Goal: Find specific page/section: Find specific page/section

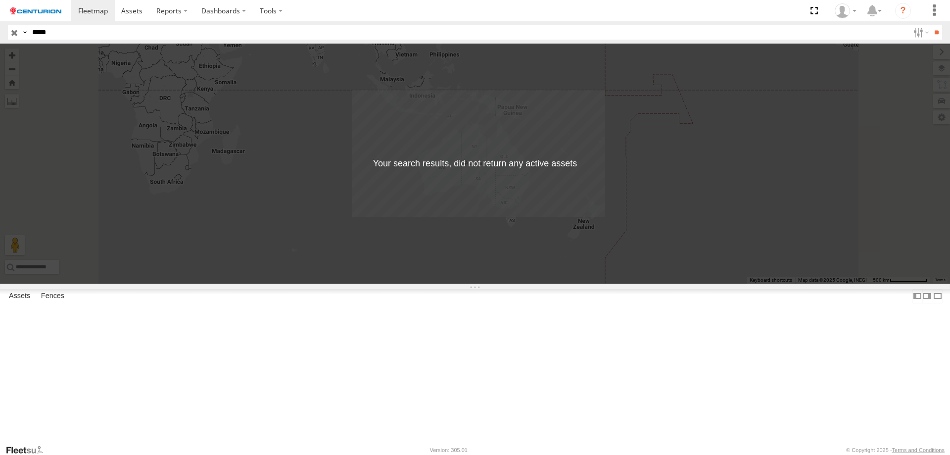
click at [137, 34] on input "*****" at bounding box center [468, 32] width 881 height 14
click at [931, 25] on input "**" at bounding box center [936, 32] width 11 height 14
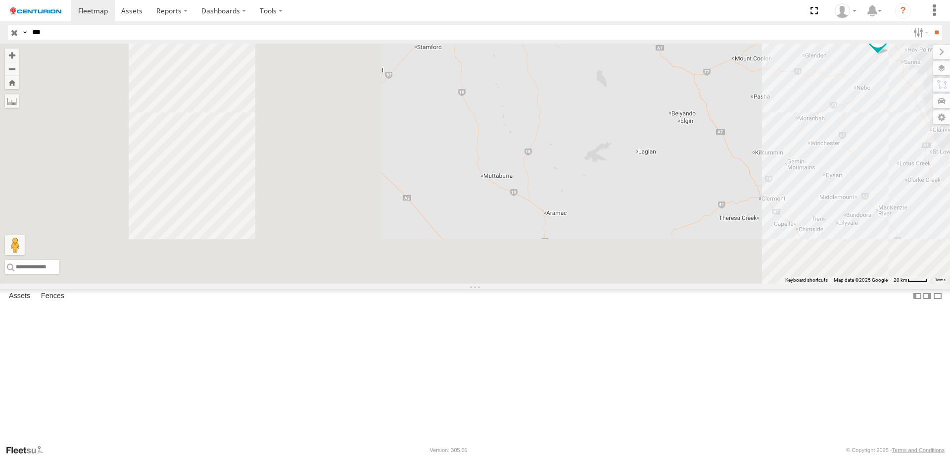
drag, startPoint x: 456, startPoint y: 322, endPoint x: 868, endPoint y: 162, distance: 442.0
click at [878, 158] on div "PM549" at bounding box center [475, 164] width 950 height 240
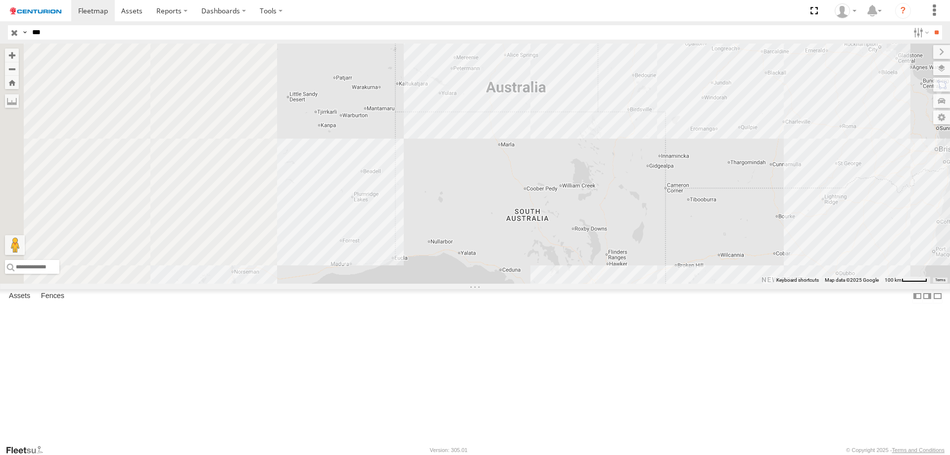
drag, startPoint x: 352, startPoint y: 293, endPoint x: 792, endPoint y: 126, distance: 470.8
click at [792, 126] on div "PM549" at bounding box center [475, 164] width 950 height 240
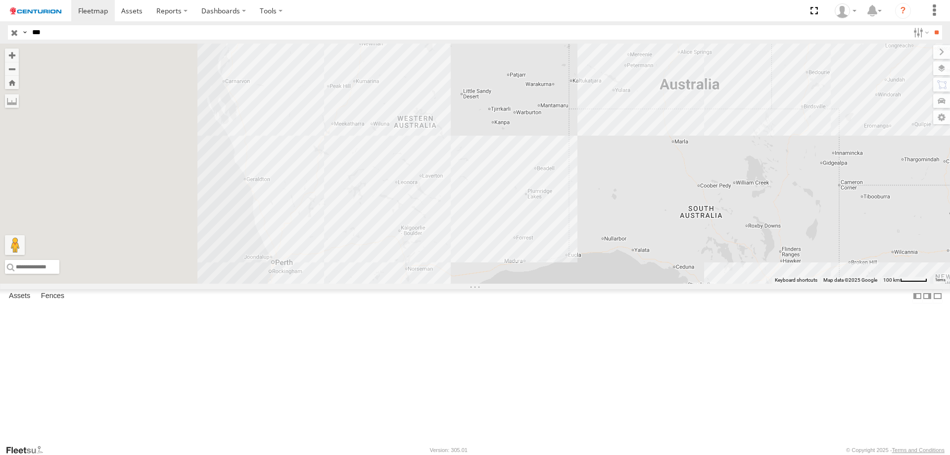
drag, startPoint x: 421, startPoint y: 300, endPoint x: 561, endPoint y: 340, distance: 145.8
click at [561, 283] on div "PM549" at bounding box center [475, 164] width 950 height 240
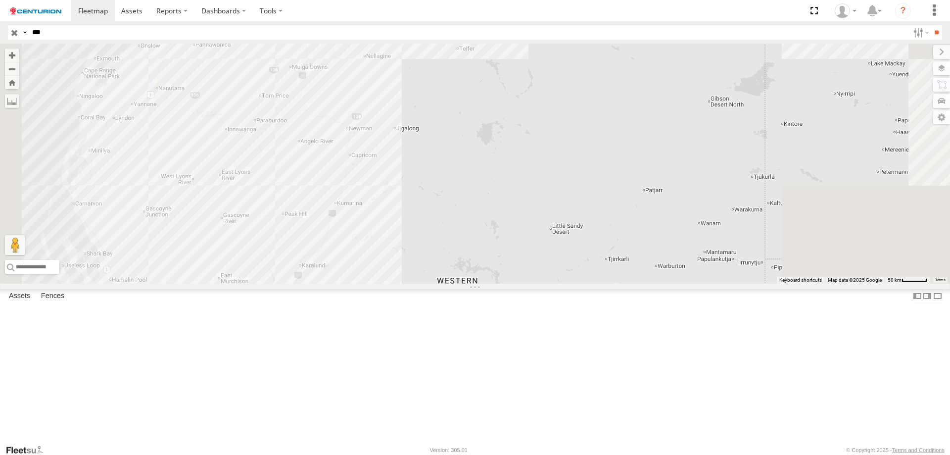
drag, startPoint x: 576, startPoint y: 148, endPoint x: 490, endPoint y: 387, distance: 253.5
click at [490, 283] on div "PM549" at bounding box center [475, 164] width 950 height 240
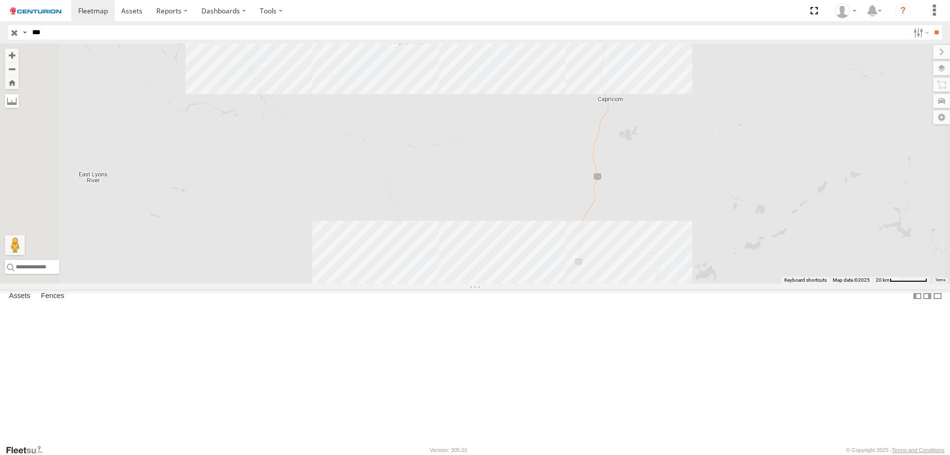
click at [19, 103] on label at bounding box center [12, 101] width 14 height 14
click at [0, 0] on label at bounding box center [0, 0] width 0 height 0
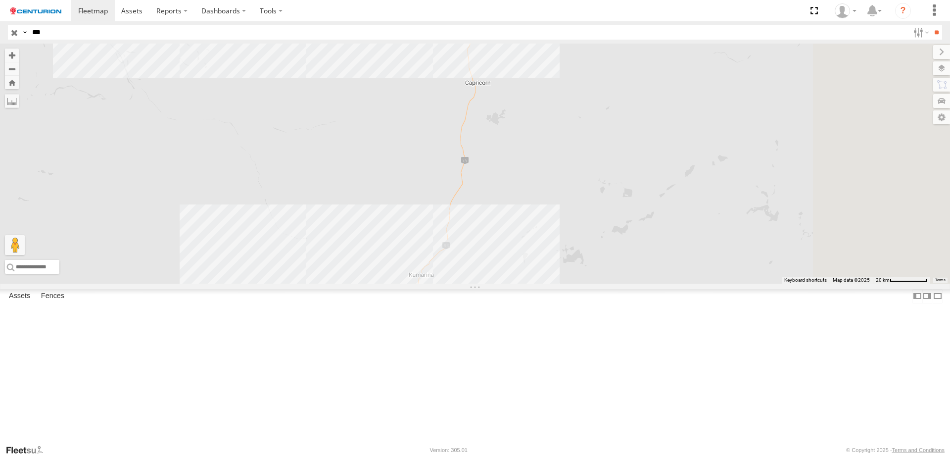
drag, startPoint x: 533, startPoint y: 277, endPoint x: 368, endPoint y: 257, distance: 165.9
click at [368, 257] on div "PM549" at bounding box center [475, 164] width 950 height 240
click at [519, 283] on div "PM549" at bounding box center [475, 164] width 950 height 240
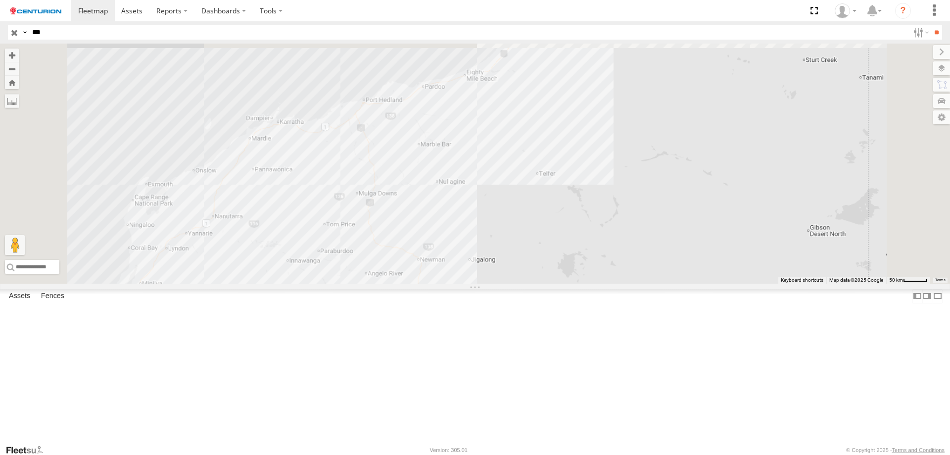
drag, startPoint x: 525, startPoint y: 106, endPoint x: 495, endPoint y: 354, distance: 249.7
click at [495, 283] on div "PM549" at bounding box center [475, 164] width 950 height 240
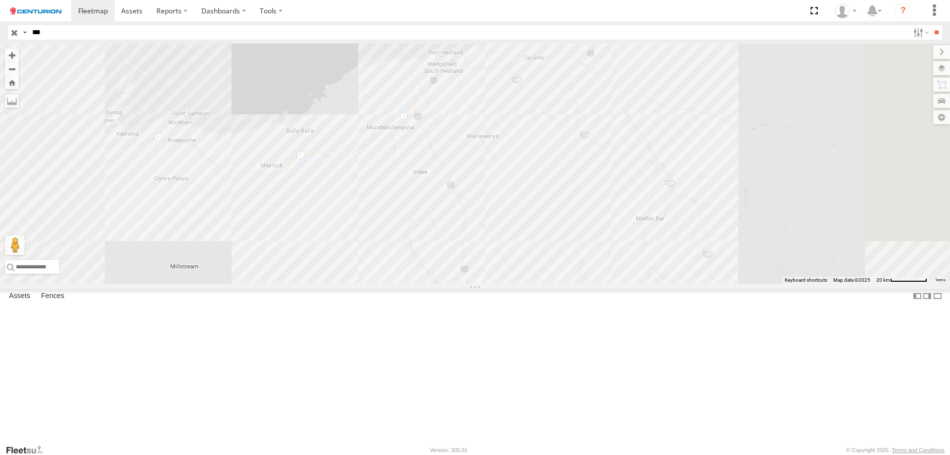
click at [541, 178] on div "PM549" at bounding box center [475, 164] width 950 height 240
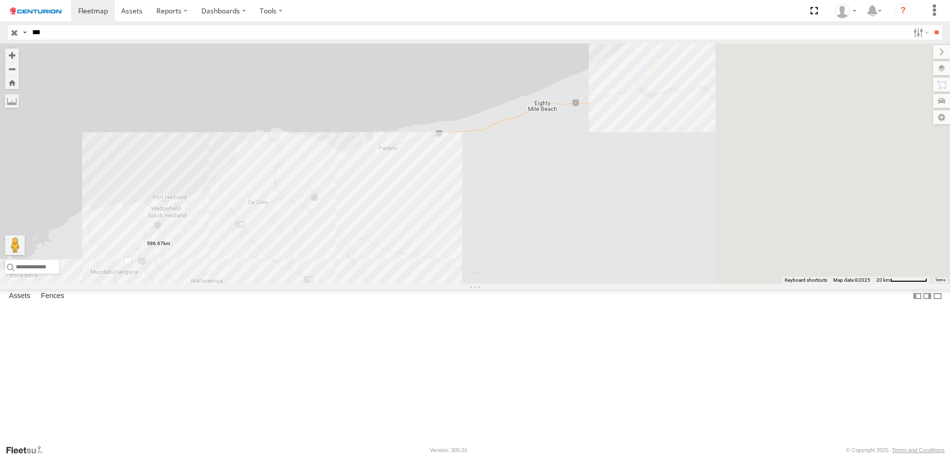
drag, startPoint x: 650, startPoint y: 171, endPoint x: 370, endPoint y: 318, distance: 316.2
click at [370, 283] on div "PM549" at bounding box center [475, 164] width 950 height 240
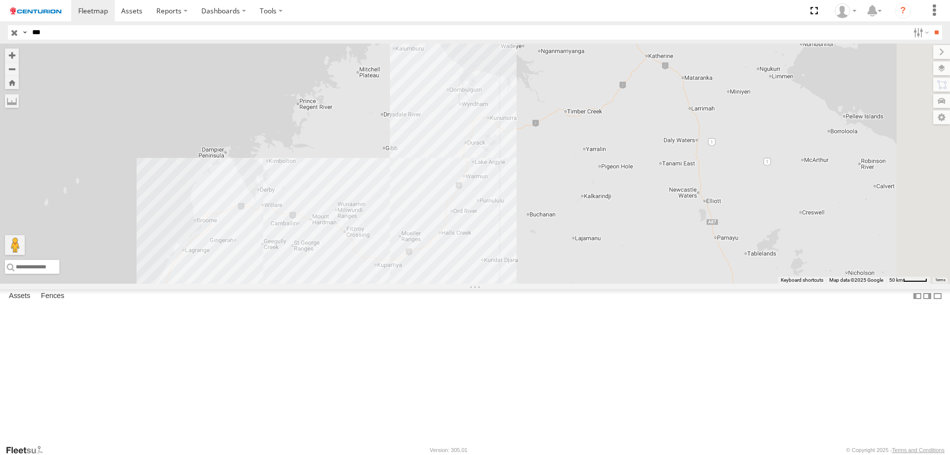
drag, startPoint x: 809, startPoint y: 195, endPoint x: 430, endPoint y: 367, distance: 416.4
click at [430, 283] on div "PM549" at bounding box center [475, 164] width 950 height 240
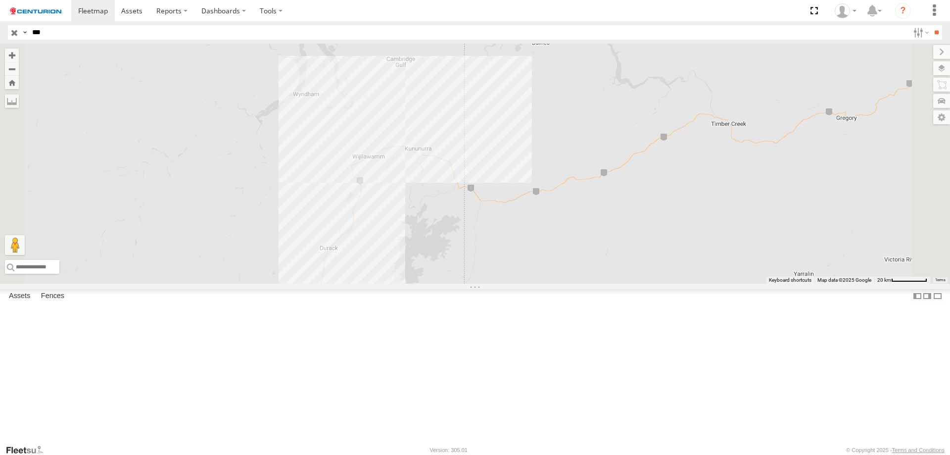
drag, startPoint x: 553, startPoint y: 266, endPoint x: 553, endPoint y: 273, distance: 7.4
click at [553, 273] on div "PM549" at bounding box center [475, 164] width 950 height 240
click at [526, 231] on div "PM549" at bounding box center [475, 164] width 950 height 240
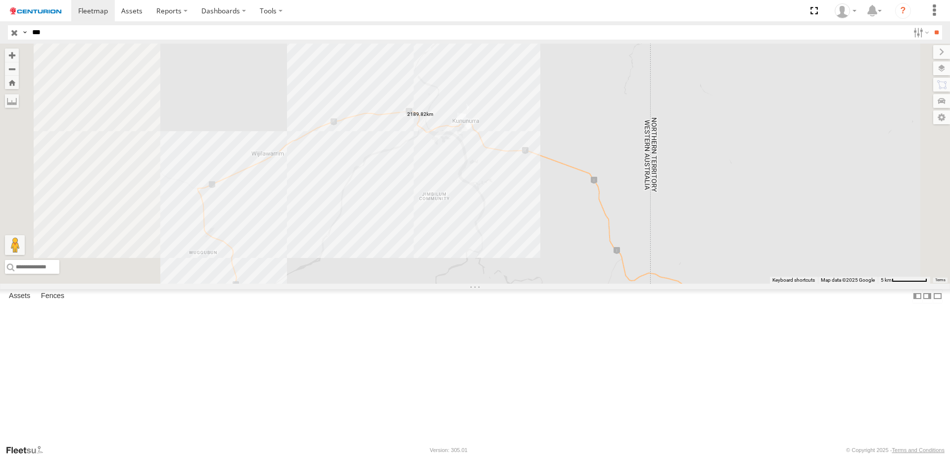
drag, startPoint x: 421, startPoint y: 292, endPoint x: 607, endPoint y: 176, distance: 219.3
click at [607, 176] on div "PM549" at bounding box center [475, 164] width 950 height 240
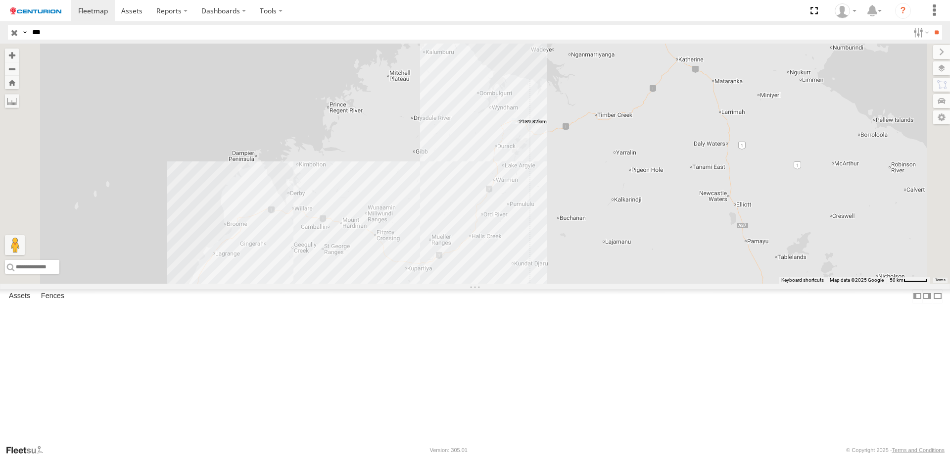
drag, startPoint x: 510, startPoint y: 241, endPoint x: 541, endPoint y: 271, distance: 43.0
click at [541, 271] on div "PM549" at bounding box center [475, 164] width 950 height 240
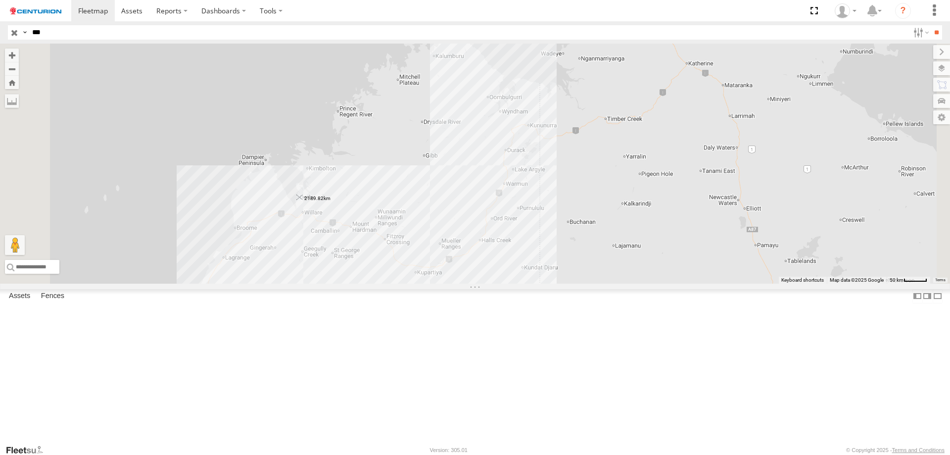
drag, startPoint x: 649, startPoint y: 206, endPoint x: 422, endPoint y: 282, distance: 238.9
click at [422, 282] on div "PM549" at bounding box center [475, 164] width 950 height 240
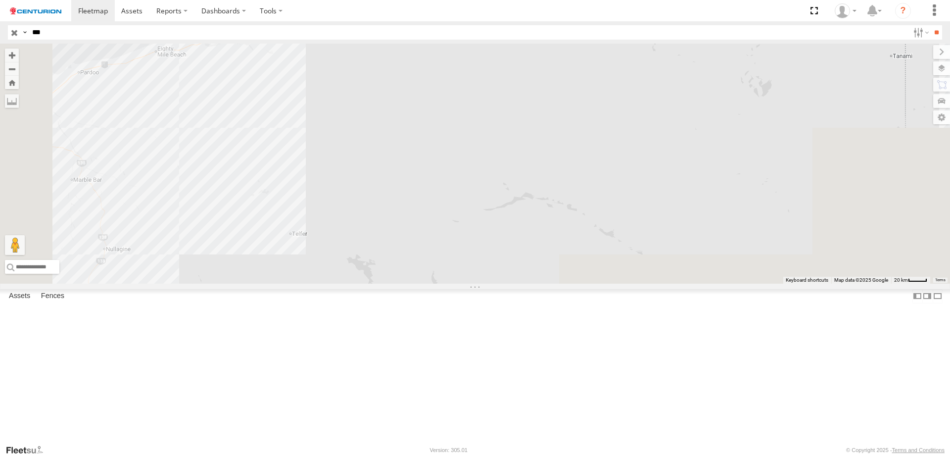
drag, startPoint x: 391, startPoint y: 359, endPoint x: 529, endPoint y: -17, distance: 400.3
click at [529, 0] on html at bounding box center [475, 227] width 950 height 455
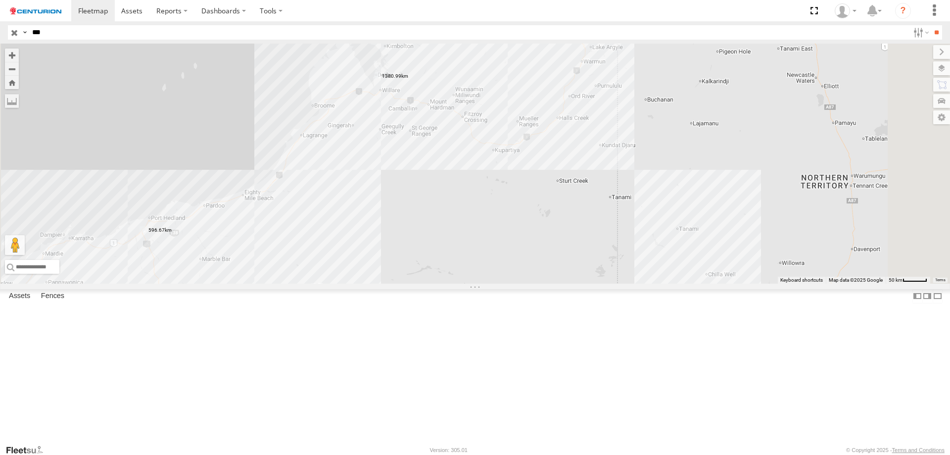
drag, startPoint x: 505, startPoint y: 66, endPoint x: 457, endPoint y: 242, distance: 182.1
click at [457, 242] on div "PM549" at bounding box center [475, 164] width 950 height 240
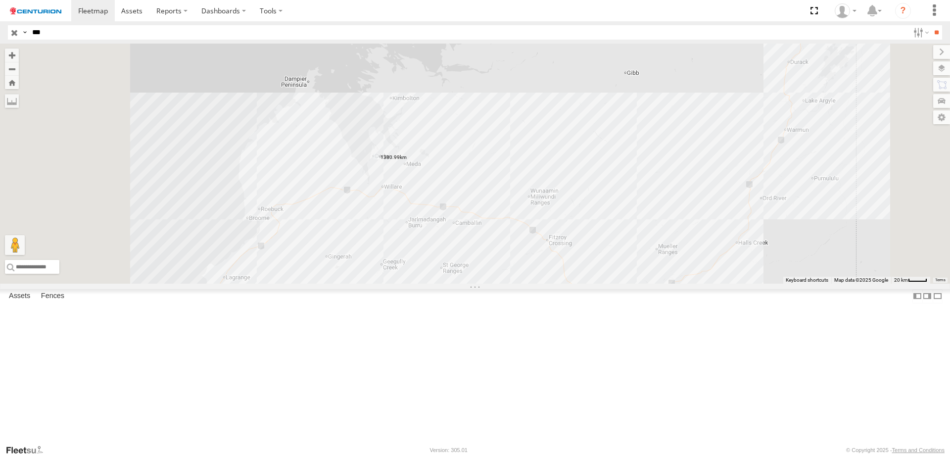
drag, startPoint x: 397, startPoint y: 304, endPoint x: 449, endPoint y: 340, distance: 62.9
click at [449, 283] on div "PM549" at bounding box center [475, 164] width 950 height 240
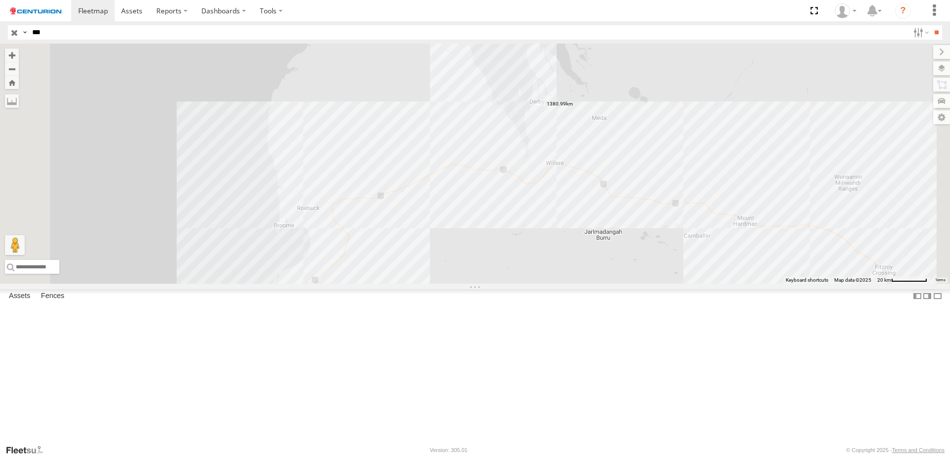
drag, startPoint x: 429, startPoint y: 324, endPoint x: 498, endPoint y: 333, distance: 68.9
click at [498, 283] on div "PM549" at bounding box center [475, 164] width 950 height 240
drag, startPoint x: 667, startPoint y: 182, endPoint x: 411, endPoint y: 306, distance: 285.0
click at [291, 227] on img "1380.99km" at bounding box center [288, 224] width 6 height 6
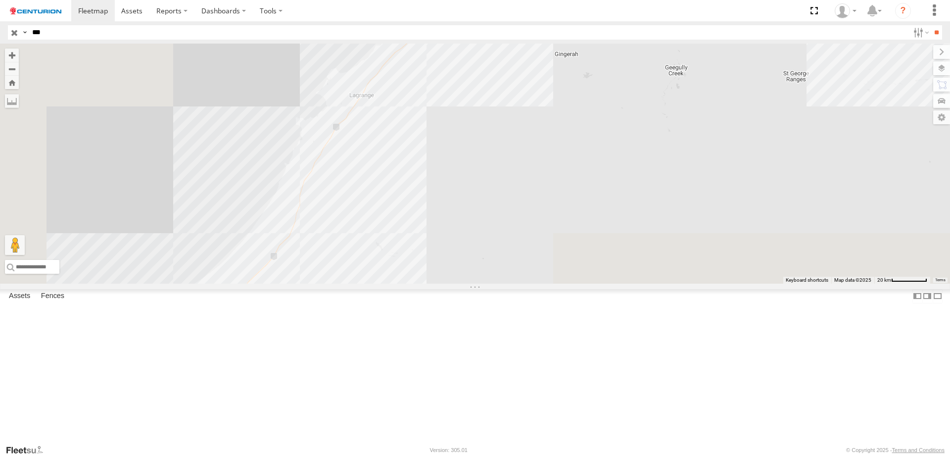
drag, startPoint x: 386, startPoint y: 364, endPoint x: 559, endPoint y: 71, distance: 340.5
click at [552, 74] on div "PM549" at bounding box center [475, 164] width 950 height 240
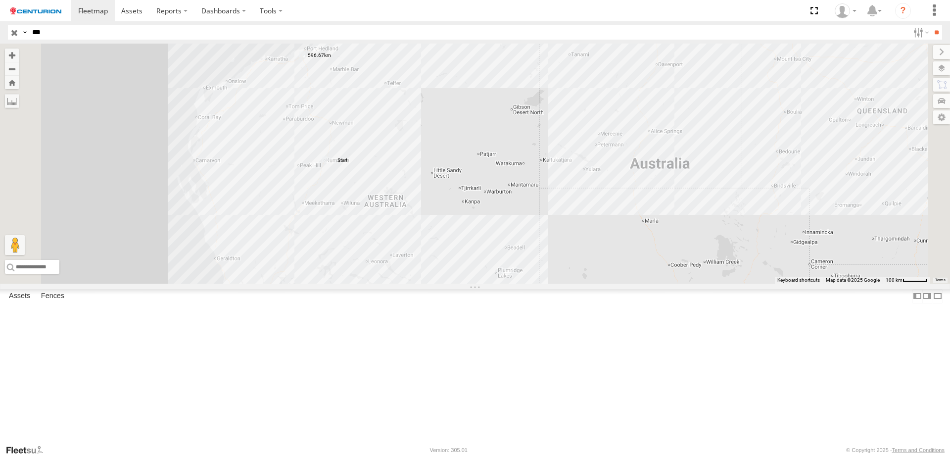
drag, startPoint x: 401, startPoint y: 372, endPoint x: 459, endPoint y: 251, distance: 134.1
click at [459, 251] on div "PM549" at bounding box center [475, 164] width 950 height 240
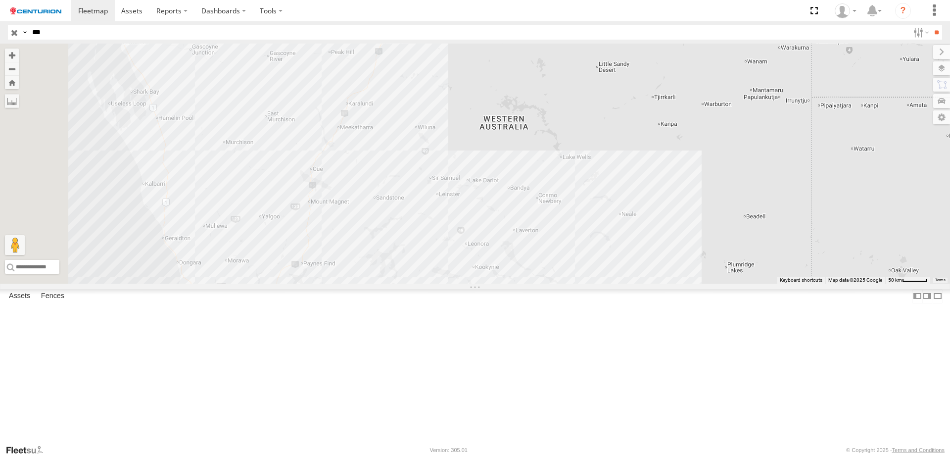
drag, startPoint x: 450, startPoint y: 312, endPoint x: 471, endPoint y: 279, distance: 39.0
click at [471, 279] on div "PM549" at bounding box center [475, 164] width 950 height 240
drag, startPoint x: 507, startPoint y: 119, endPoint x: 487, endPoint y: 172, distance: 56.8
click at [367, 93] on img "Start" at bounding box center [364, 90] width 6 height 6
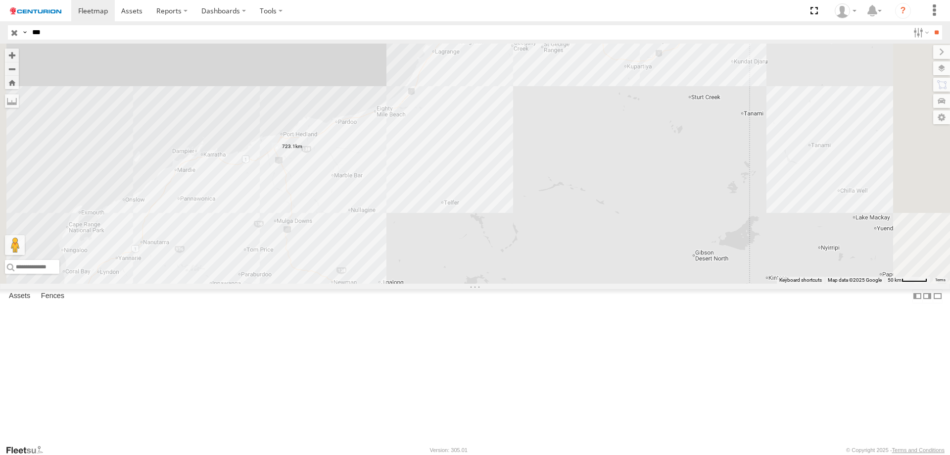
drag, startPoint x: 548, startPoint y: 69, endPoint x: 486, endPoint y: 386, distance: 323.6
click at [486, 283] on div "PM549" at bounding box center [475, 164] width 950 height 240
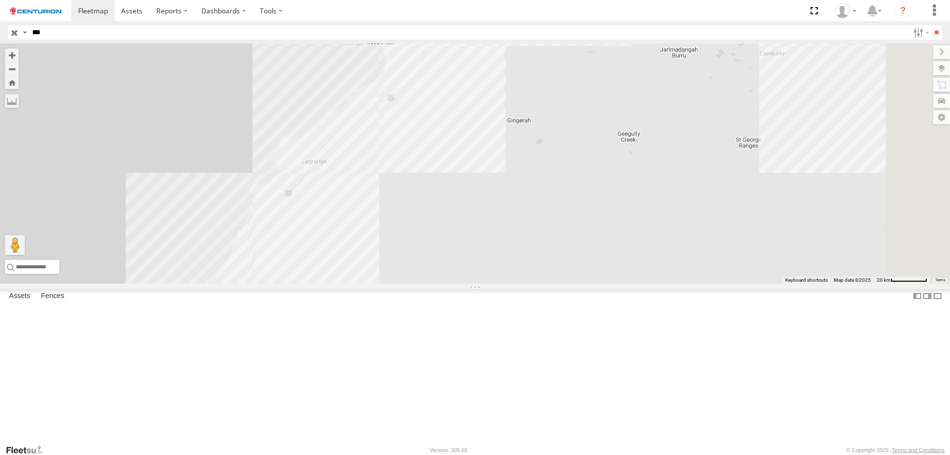
drag, startPoint x: 607, startPoint y: 112, endPoint x: 423, endPoint y: 381, distance: 326.4
click at [423, 283] on div "PM549" at bounding box center [475, 164] width 950 height 240
click at [107, 32] on input "***" at bounding box center [468, 32] width 881 height 14
click at [931, 25] on input "**" at bounding box center [936, 32] width 11 height 14
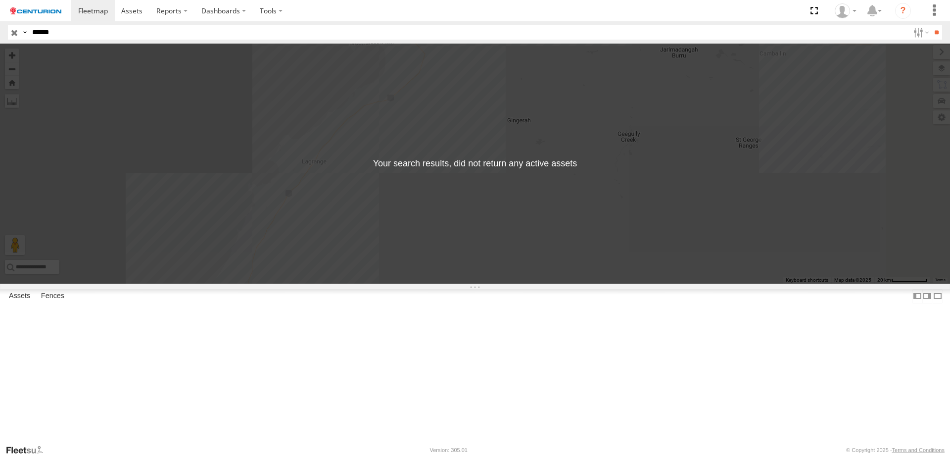
click at [154, 33] on input "******" at bounding box center [468, 32] width 881 height 14
click at [931, 25] on input "**" at bounding box center [936, 32] width 11 height 14
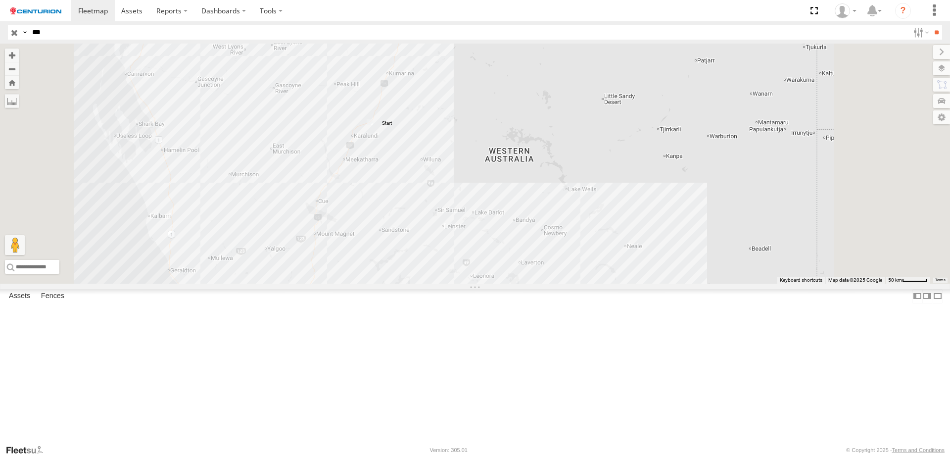
drag, startPoint x: 524, startPoint y: 304, endPoint x: 497, endPoint y: 248, distance: 62.2
click at [497, 248] on div "PM1167" at bounding box center [475, 164] width 950 height 240
drag, startPoint x: 493, startPoint y: 202, endPoint x: 441, endPoint y: 273, distance: 87.8
click at [322, 196] on img "Start" at bounding box center [319, 193] width 6 height 6
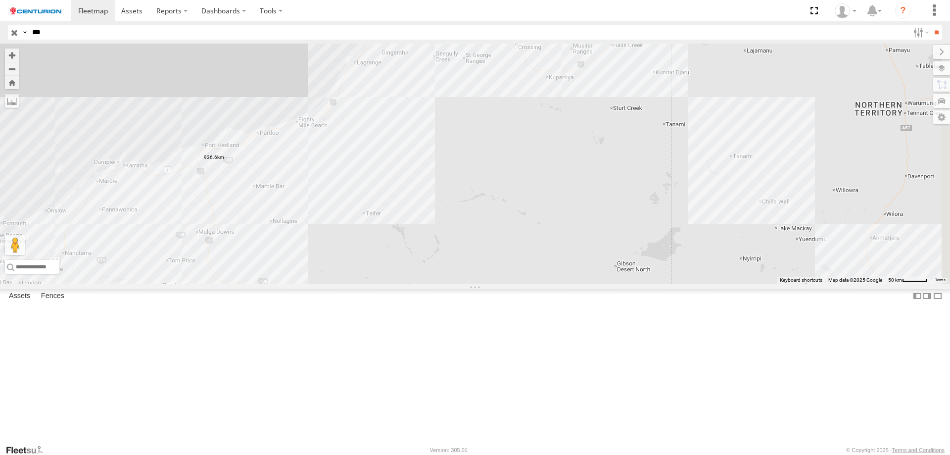
drag, startPoint x: 477, startPoint y: 112, endPoint x: 330, endPoint y: 413, distance: 335.2
click at [330, 283] on div "PM1167" at bounding box center [475, 164] width 950 height 240
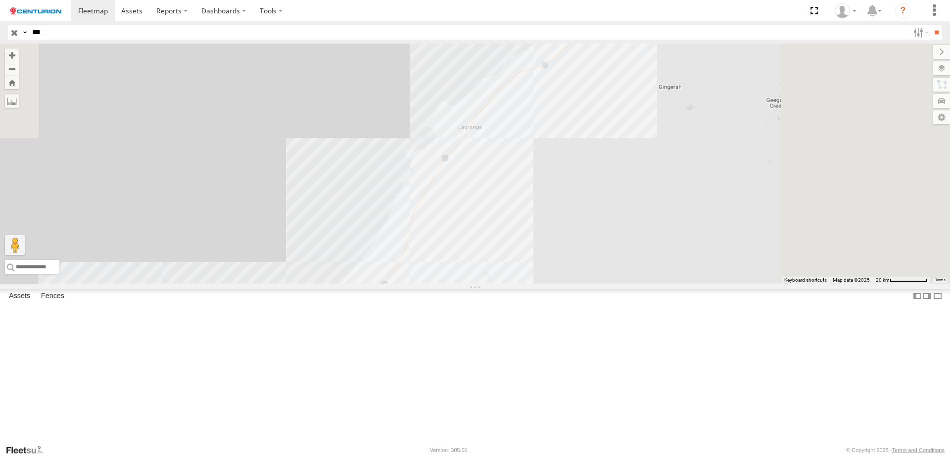
drag, startPoint x: 565, startPoint y: 122, endPoint x: 403, endPoint y: 467, distance: 381.1
click at [403, 454] on html at bounding box center [475, 227] width 950 height 455
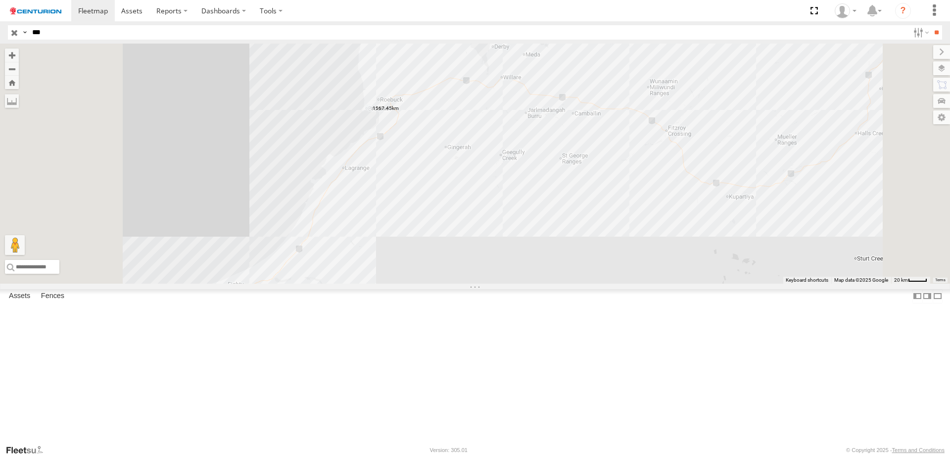
click at [0, 0] on label at bounding box center [0, 0] width 0 height 0
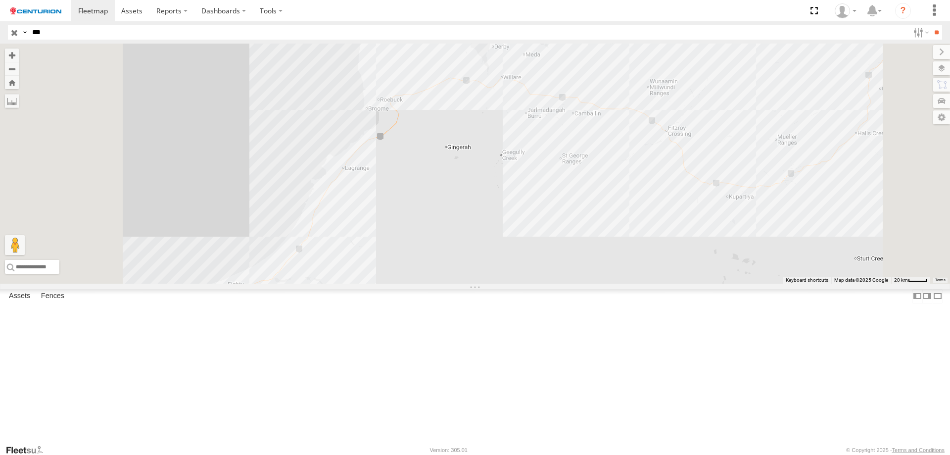
drag, startPoint x: 470, startPoint y: 47, endPoint x: 486, endPoint y: 7, distance: 42.8
click at [484, 10] on body at bounding box center [475, 227] width 950 height 455
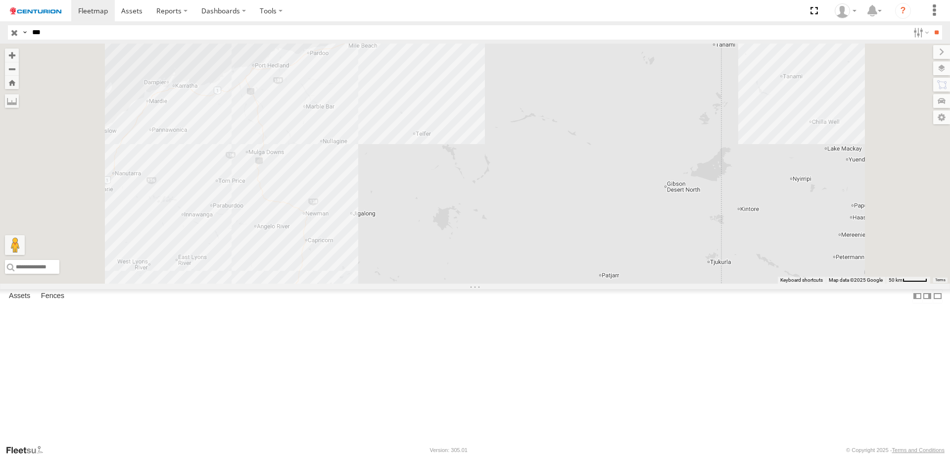
click at [428, 283] on div at bounding box center [475, 164] width 950 height 240
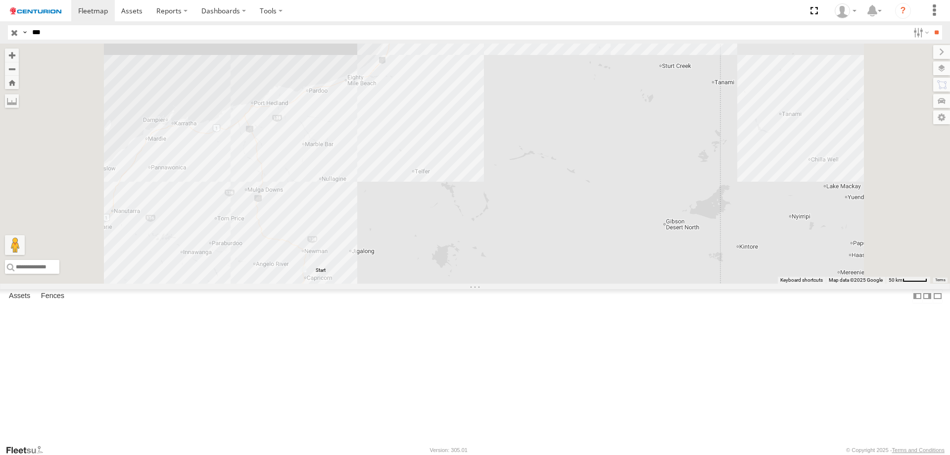
drag, startPoint x: 392, startPoint y: 195, endPoint x: 392, endPoint y: 267, distance: 71.7
click at [392, 267] on div at bounding box center [475, 164] width 950 height 240
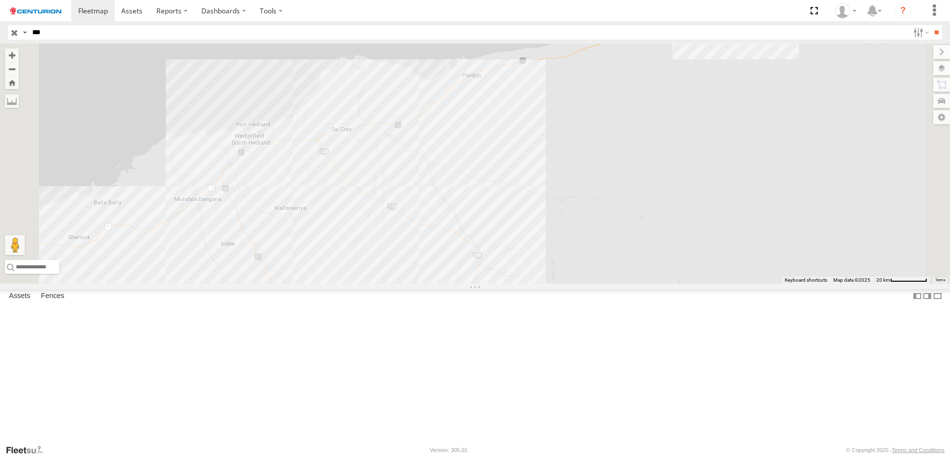
drag, startPoint x: 377, startPoint y: 178, endPoint x: 411, endPoint y: 306, distance: 132.9
click at [411, 283] on div at bounding box center [475, 164] width 950 height 240
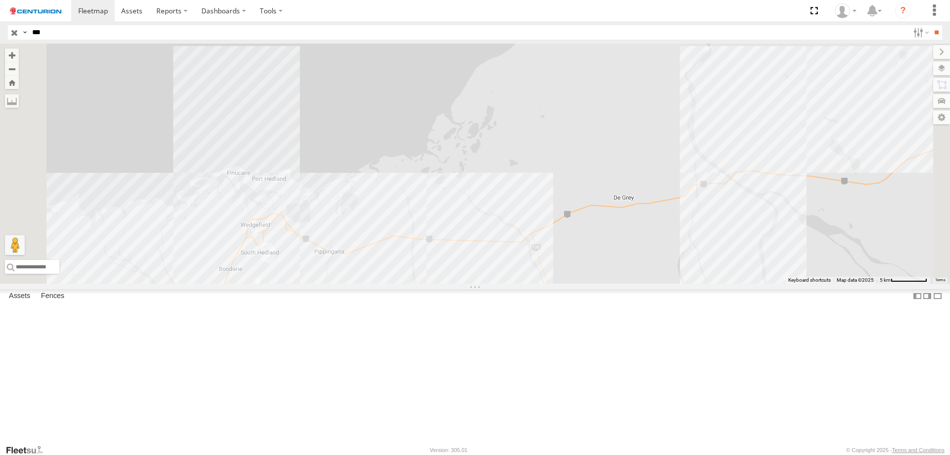
click at [441, 283] on div at bounding box center [475, 164] width 950 height 240
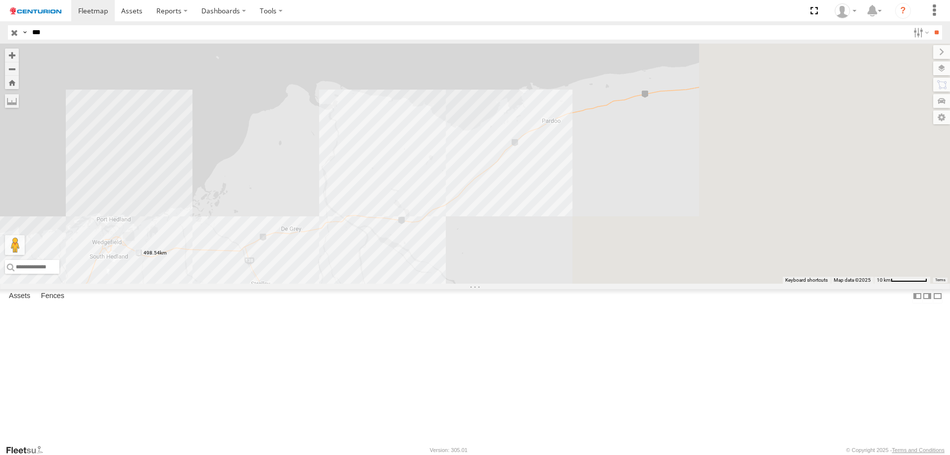
drag, startPoint x: 752, startPoint y: 194, endPoint x: 213, endPoint y: 324, distance: 555.0
click at [264, 283] on div at bounding box center [475, 164] width 950 height 240
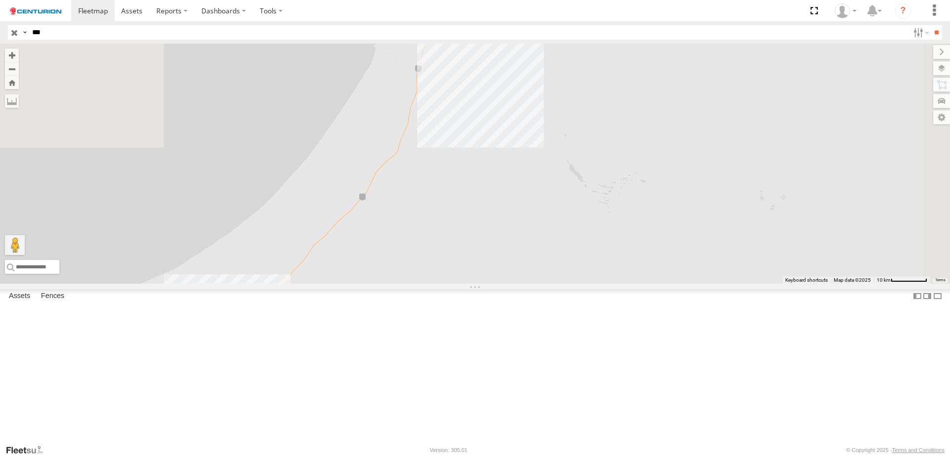
drag, startPoint x: 315, startPoint y: 209, endPoint x: 349, endPoint y: 342, distance: 137.4
click at [349, 283] on div at bounding box center [475, 164] width 950 height 240
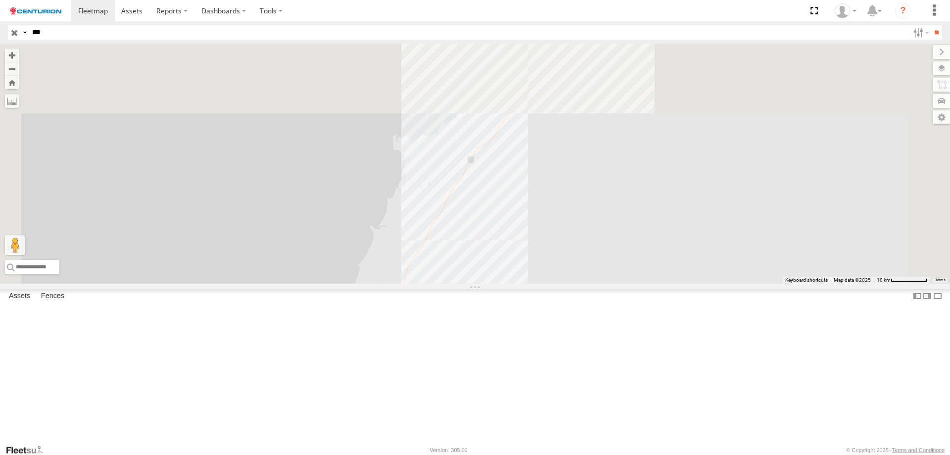
drag, startPoint x: 494, startPoint y: 178, endPoint x: 454, endPoint y: 360, distance: 186.3
click at [461, 283] on div at bounding box center [475, 164] width 950 height 240
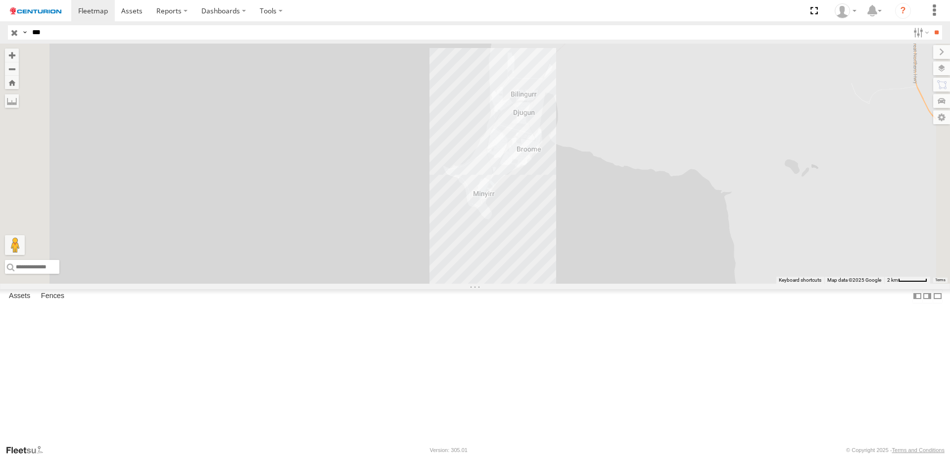
click at [657, 211] on div at bounding box center [475, 164] width 950 height 240
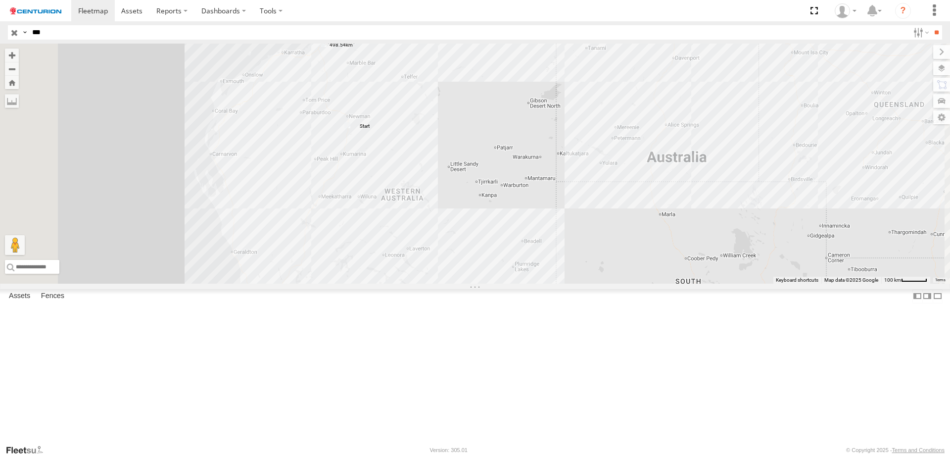
click at [288, 110] on div "PM1167 2" at bounding box center [475, 164] width 950 height 240
click at [0, 0] on label at bounding box center [0, 0] width 0 height 0
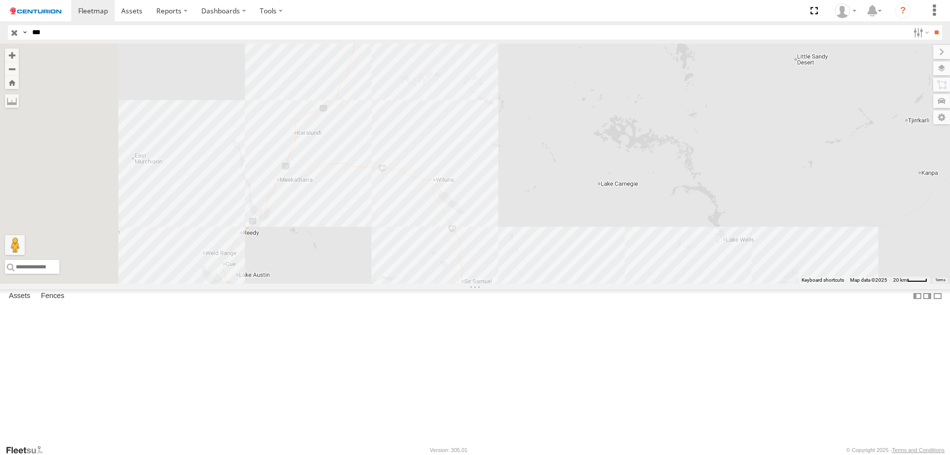
drag, startPoint x: 433, startPoint y: 322, endPoint x: 509, endPoint y: 283, distance: 84.7
click at [509, 283] on div "PM1167" at bounding box center [475, 164] width 950 height 240
click at [349, 283] on div "PM1167" at bounding box center [475, 164] width 950 height 240
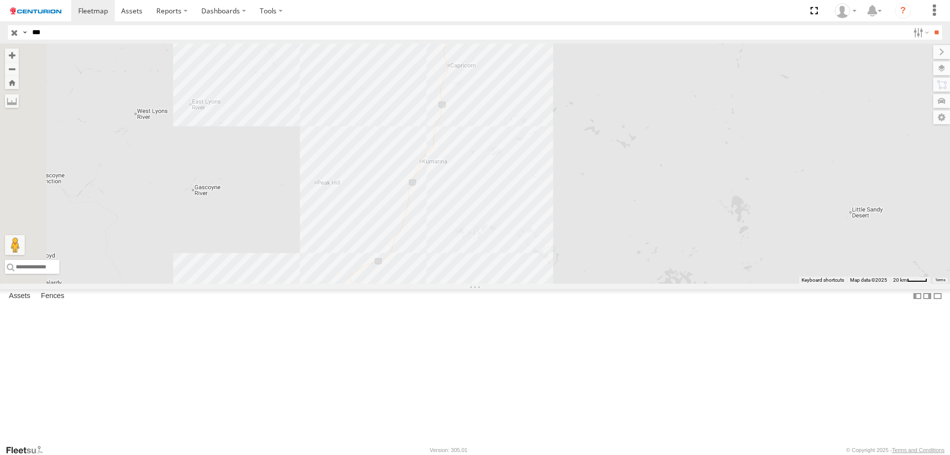
drag, startPoint x: 373, startPoint y: 213, endPoint x: 414, endPoint y: 321, distance: 114.6
click at [414, 283] on div "PM1167" at bounding box center [475, 164] width 950 height 240
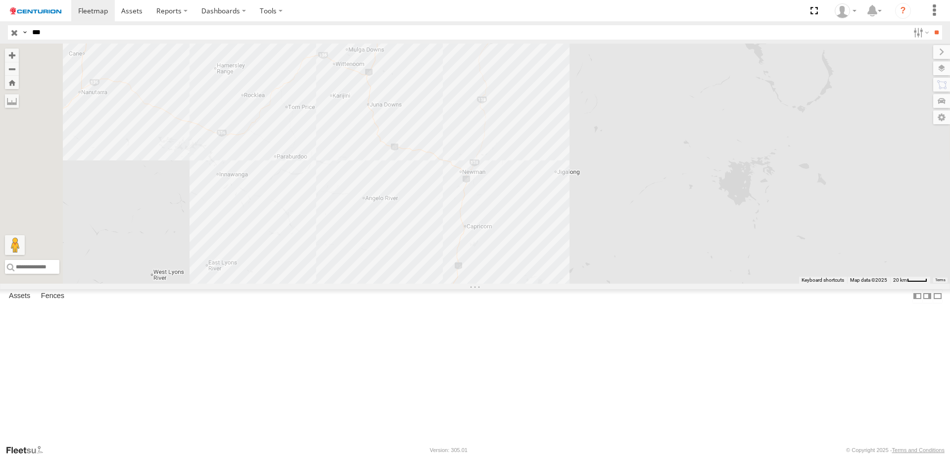
drag, startPoint x: 426, startPoint y: 137, endPoint x: 440, endPoint y: 297, distance: 161.4
click at [440, 283] on div "PM1167" at bounding box center [475, 164] width 950 height 240
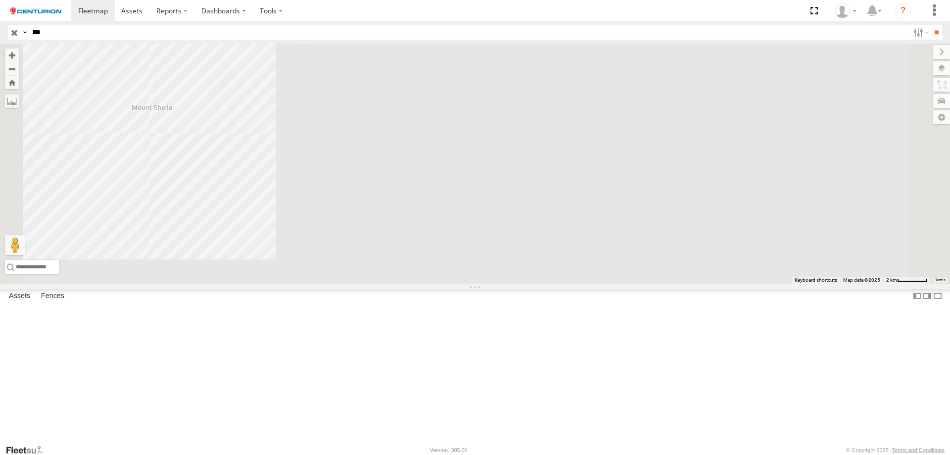
click at [310, 121] on div "PM1167" at bounding box center [475, 164] width 950 height 240
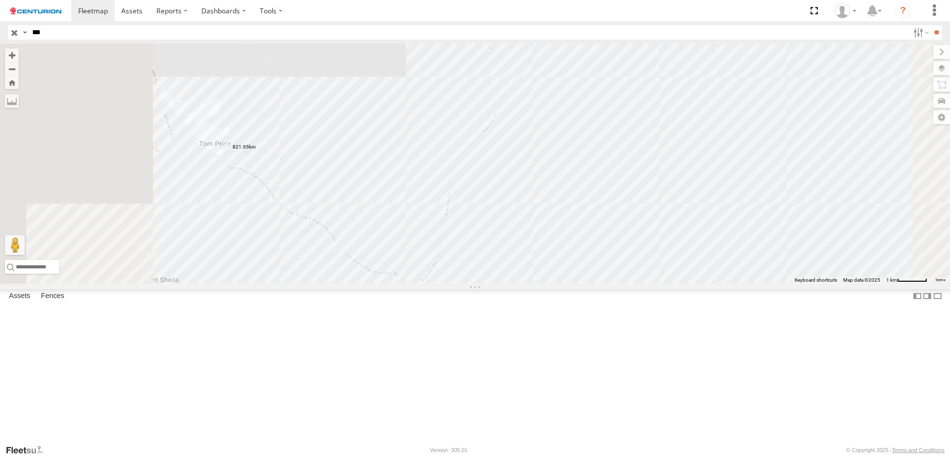
drag, startPoint x: 361, startPoint y: 134, endPoint x: 406, endPoint y: 301, distance: 172.8
click at [406, 283] on div "PM1167" at bounding box center [475, 164] width 950 height 240
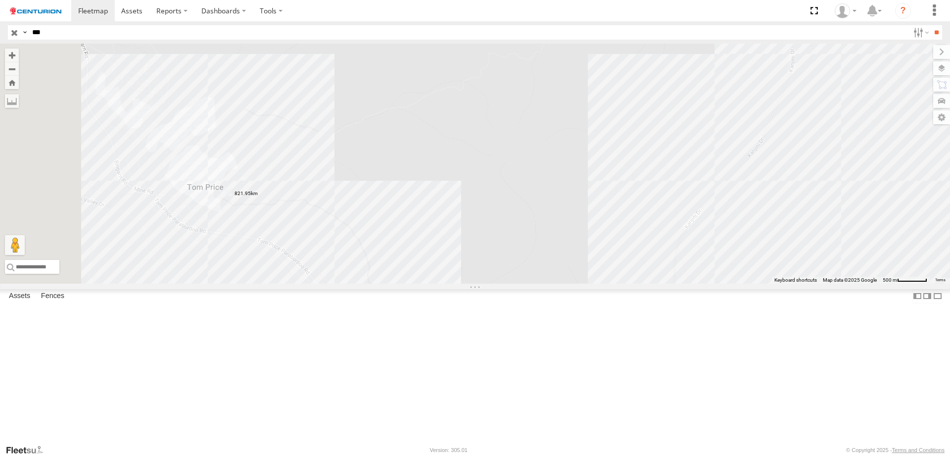
click at [358, 283] on div "PM1167" at bounding box center [475, 164] width 950 height 240
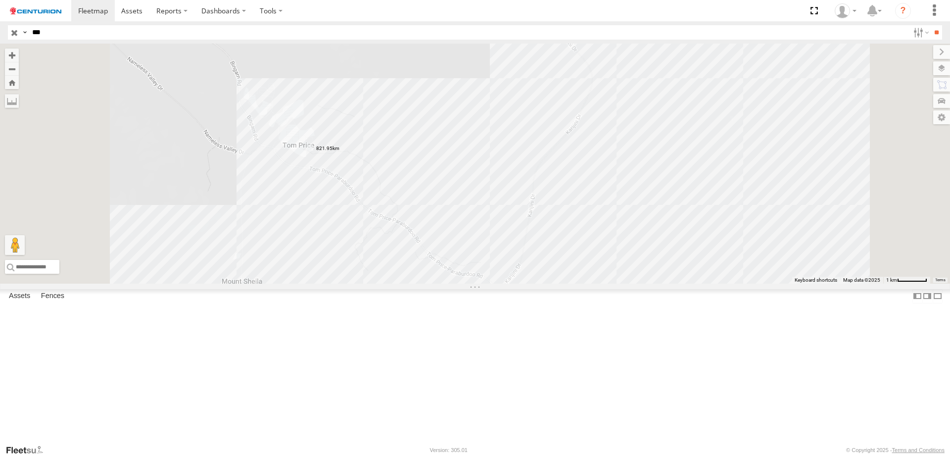
click at [0, 0] on label at bounding box center [0, 0] width 0 height 0
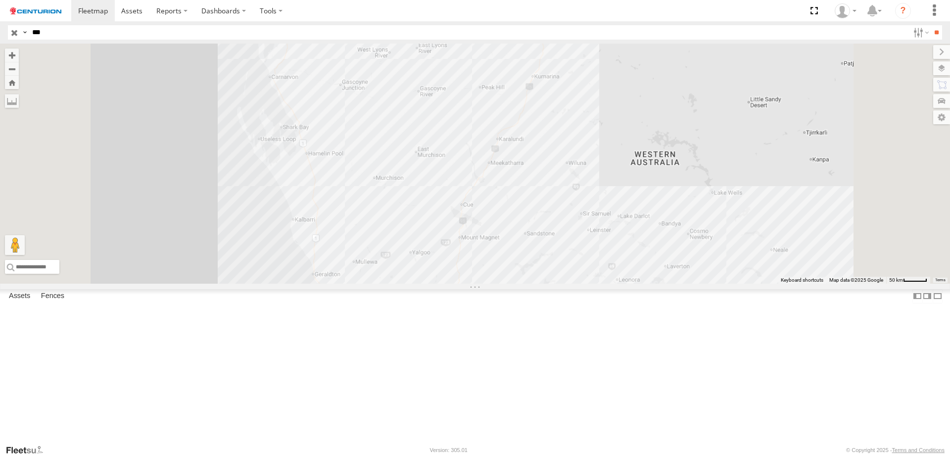
drag, startPoint x: 599, startPoint y: 352, endPoint x: 596, endPoint y: 74, distance: 278.0
click at [596, 74] on div at bounding box center [475, 164] width 950 height 240
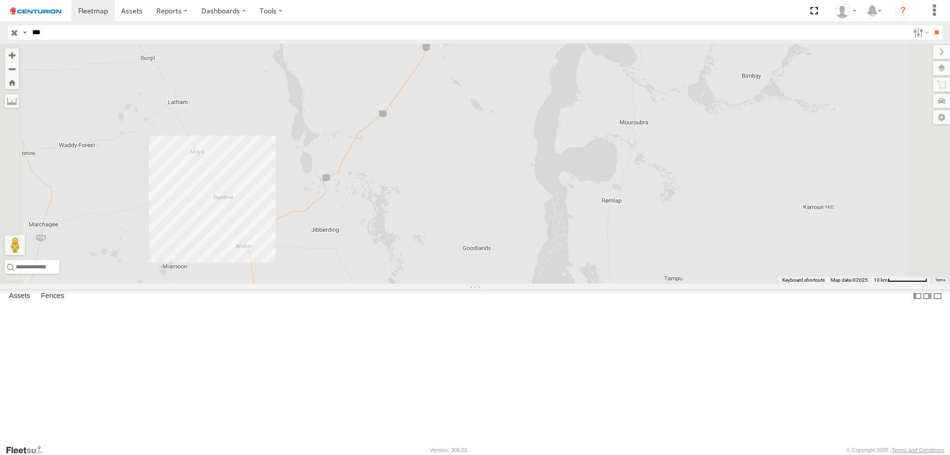
click at [370, 283] on div at bounding box center [475, 164] width 950 height 240
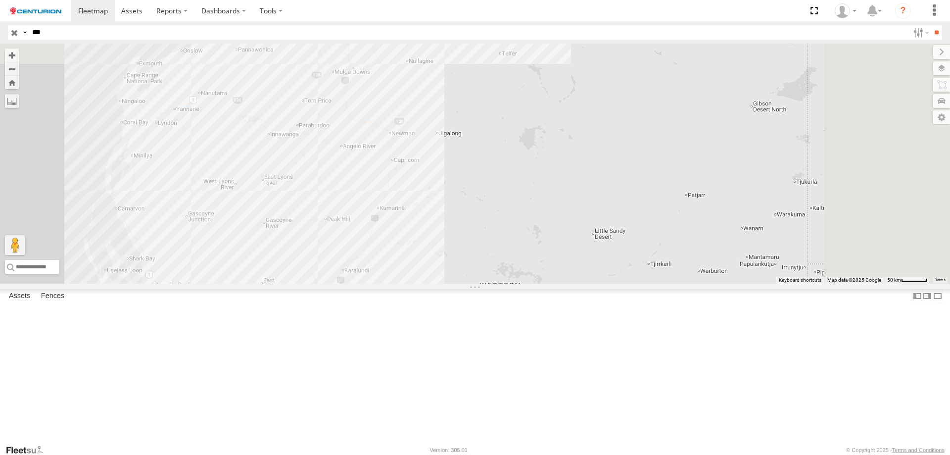
drag, startPoint x: 646, startPoint y: 130, endPoint x: 500, endPoint y: 401, distance: 308.3
click at [500, 283] on div "2" at bounding box center [475, 164] width 950 height 240
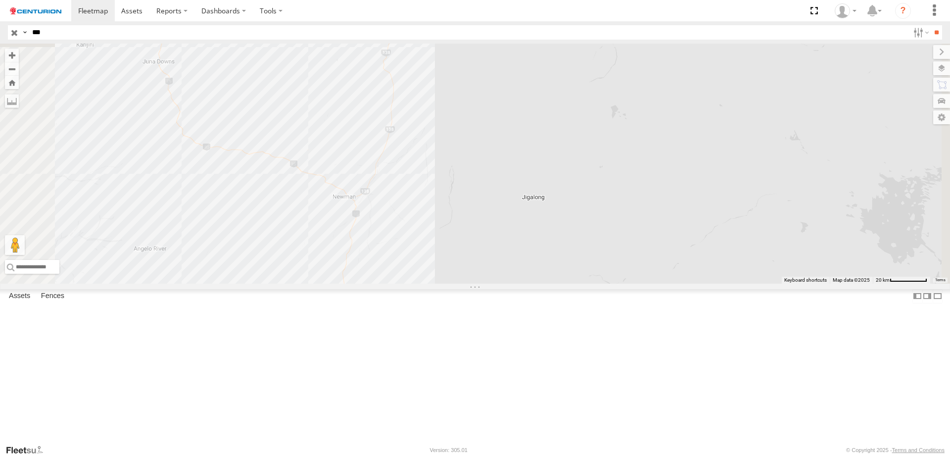
drag, startPoint x: 529, startPoint y: 208, endPoint x: 545, endPoint y: 412, distance: 204.5
click at [545, 283] on div at bounding box center [475, 164] width 950 height 240
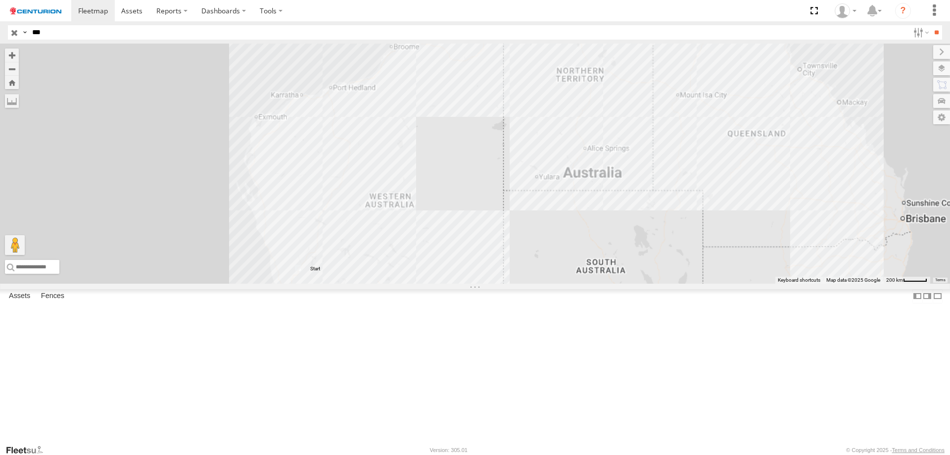
click at [74, 33] on input "***" at bounding box center [468, 32] width 881 height 14
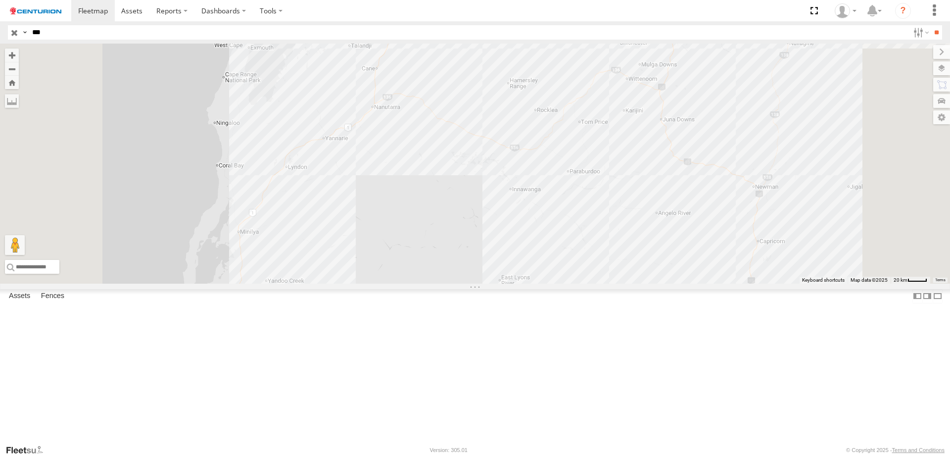
drag, startPoint x: 501, startPoint y: 163, endPoint x: 516, endPoint y: 249, distance: 87.5
click at [516, 249] on div "PM1167" at bounding box center [475, 164] width 950 height 240
click at [0, 0] on label at bounding box center [0, 0] width 0 height 0
click at [511, 128] on div "PM1167" at bounding box center [475, 164] width 950 height 240
click at [338, 283] on div "PM1167" at bounding box center [475, 164] width 950 height 240
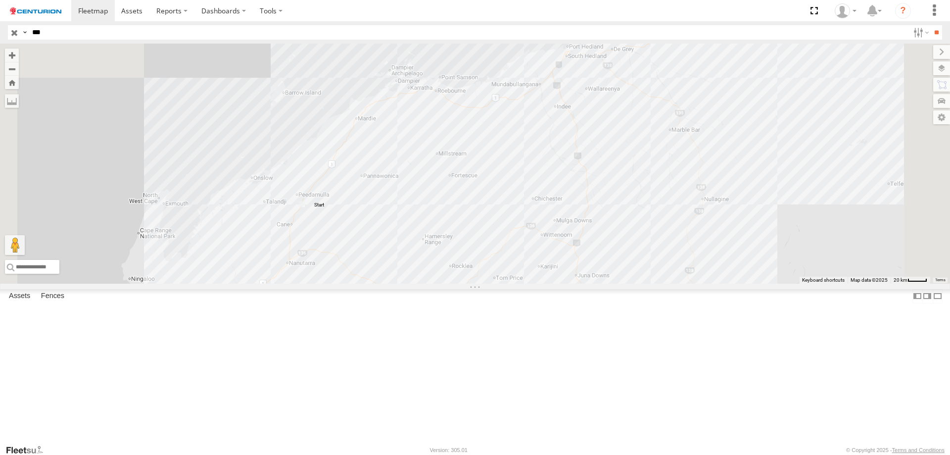
drag, startPoint x: 579, startPoint y: 143, endPoint x: 476, endPoint y: 326, distance: 210.0
click at [476, 283] on div "PM1167" at bounding box center [475, 164] width 950 height 240
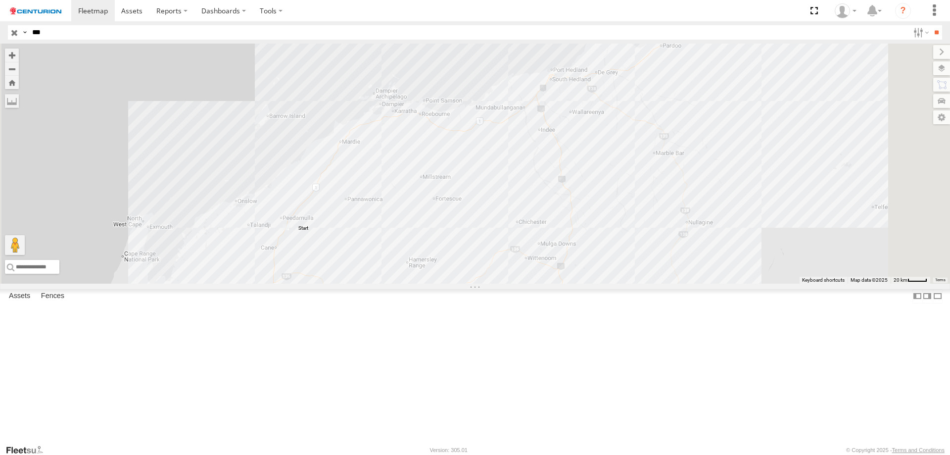
click at [517, 197] on div "PM1167" at bounding box center [475, 164] width 950 height 240
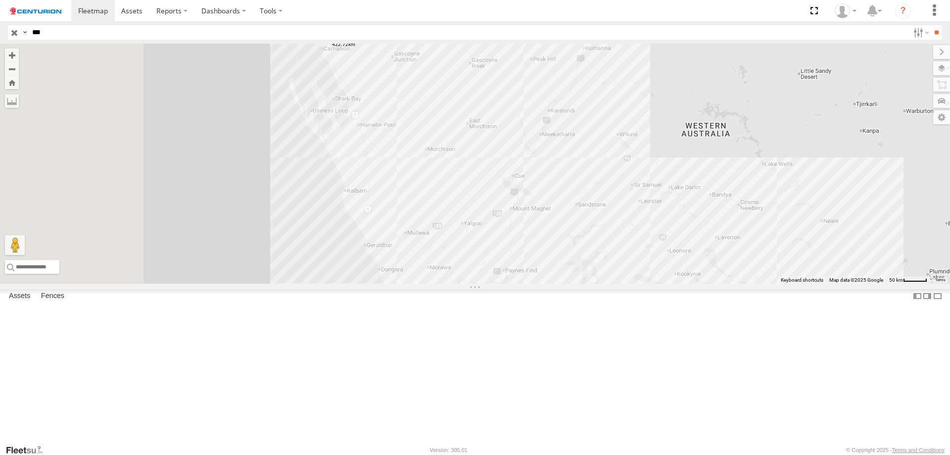
drag, startPoint x: 471, startPoint y: 197, endPoint x: 586, endPoint y: -7, distance: 234.8
click at [586, 0] on html at bounding box center [475, 227] width 950 height 455
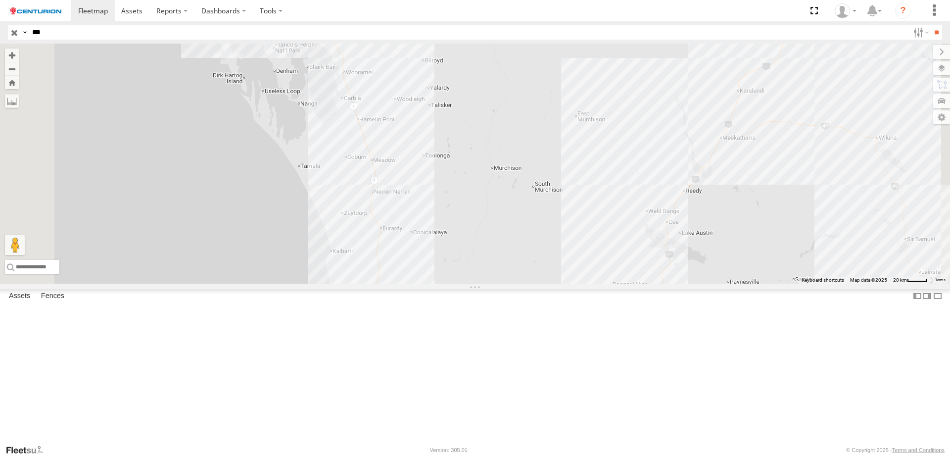
drag, startPoint x: 495, startPoint y: 207, endPoint x: 495, endPoint y: 217, distance: 9.4
click at [495, 217] on div at bounding box center [475, 164] width 950 height 240
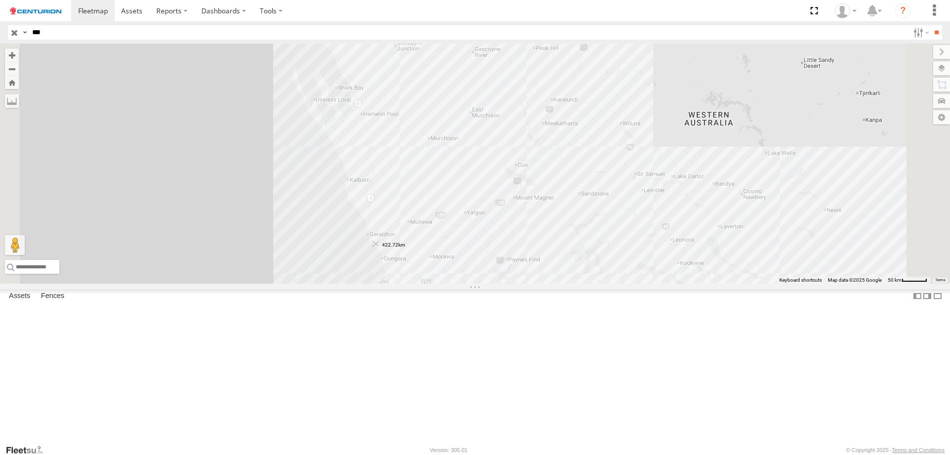
drag, startPoint x: 454, startPoint y: 114, endPoint x: 501, endPoint y: 326, distance: 217.4
click at [379, 247] on img "422.72km" at bounding box center [376, 244] width 6 height 6
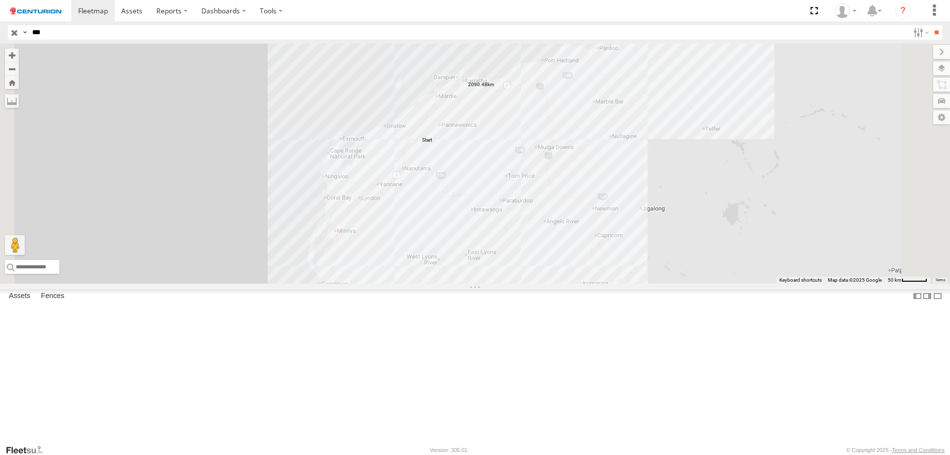
drag, startPoint x: 580, startPoint y: 255, endPoint x: 575, endPoint y: 428, distance: 173.2
click at [575, 283] on div at bounding box center [475, 164] width 950 height 240
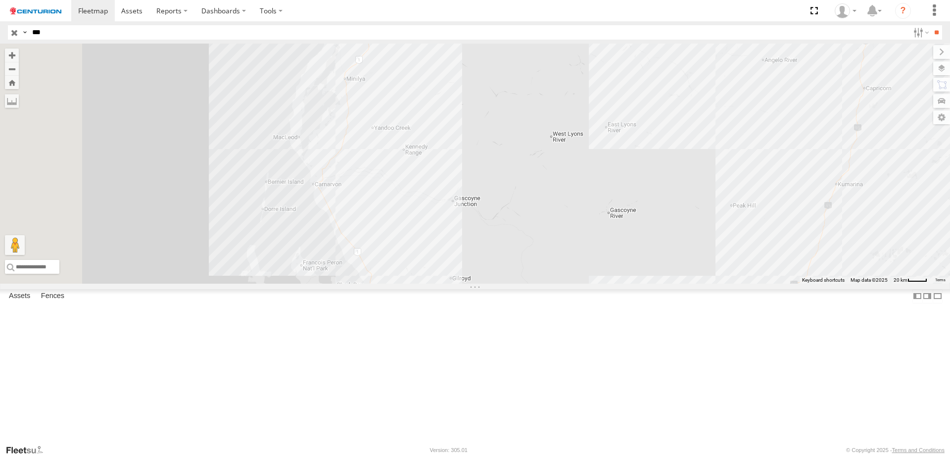
drag, startPoint x: 562, startPoint y: 375, endPoint x: 699, endPoint y: 84, distance: 321.8
click at [699, 84] on div at bounding box center [475, 164] width 950 height 240
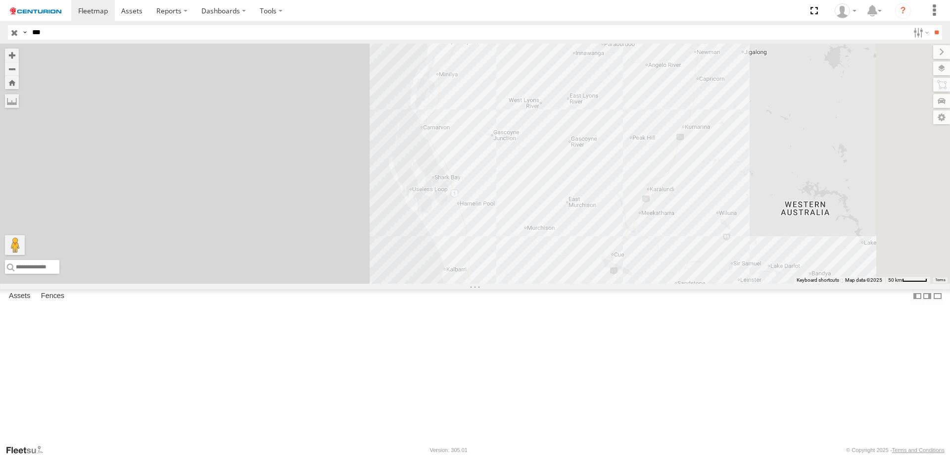
drag, startPoint x: 650, startPoint y: 195, endPoint x: 630, endPoint y: 188, distance: 21.3
click at [634, 191] on div at bounding box center [475, 164] width 950 height 240
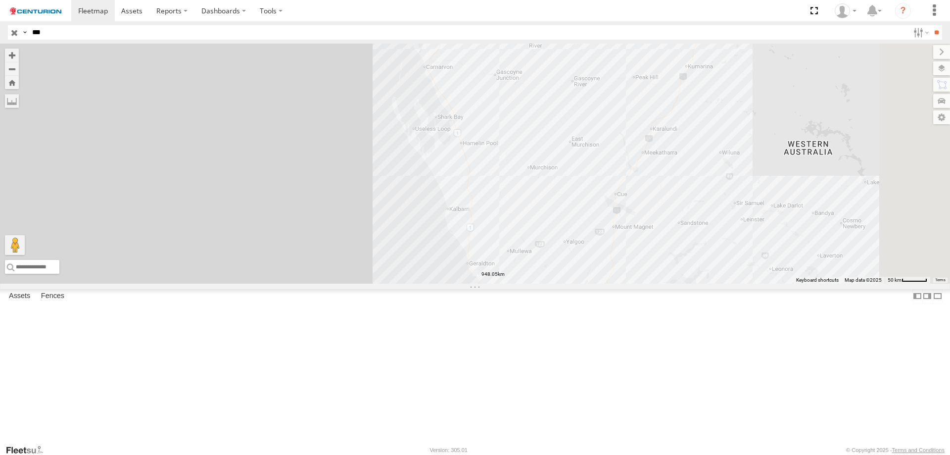
click at [0, 0] on label at bounding box center [0, 0] width 0 height 0
click at [597, 283] on div at bounding box center [475, 164] width 950 height 240
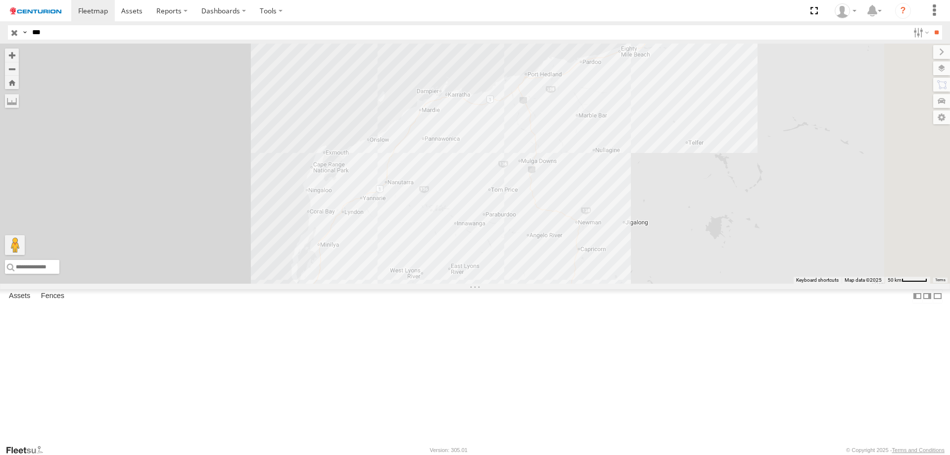
drag, startPoint x: 640, startPoint y: 110, endPoint x: 538, endPoint y: 295, distance: 211.0
click at [516, 283] on div at bounding box center [475, 164] width 950 height 240
click at [568, 178] on div at bounding box center [475, 164] width 950 height 240
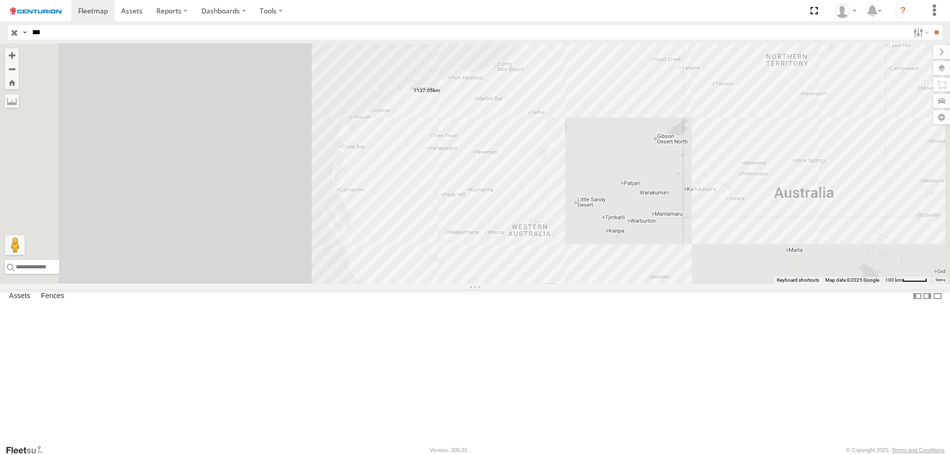
click at [477, 246] on div "2" at bounding box center [475, 164] width 950 height 240
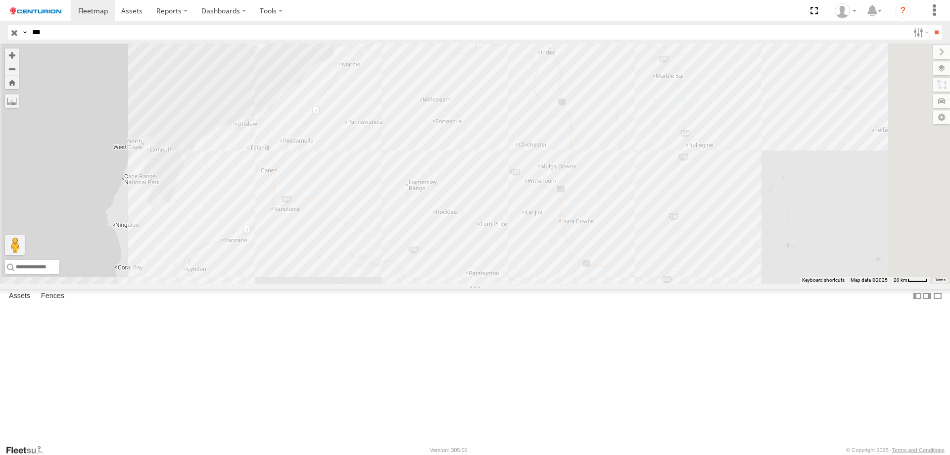
click at [0, 0] on label at bounding box center [0, 0] width 0 height 0
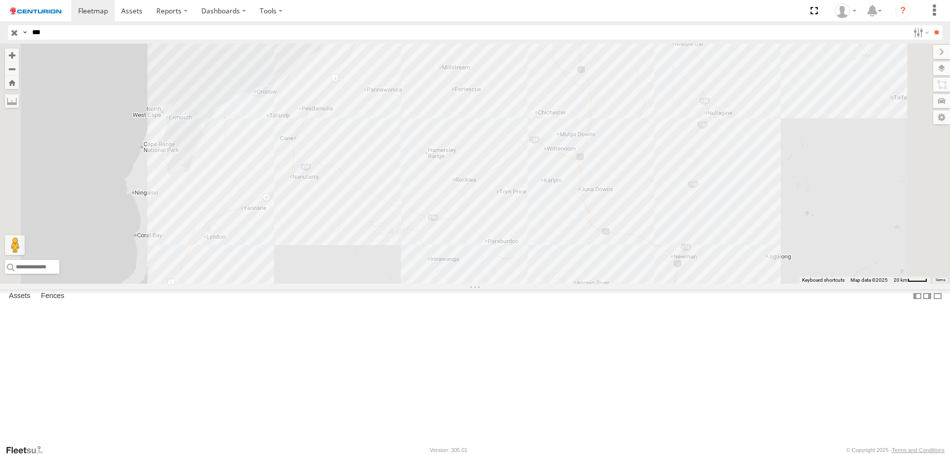
drag, startPoint x: 352, startPoint y: 295, endPoint x: 426, endPoint y: 134, distance: 178.0
click at [423, 139] on div at bounding box center [475, 164] width 950 height 240
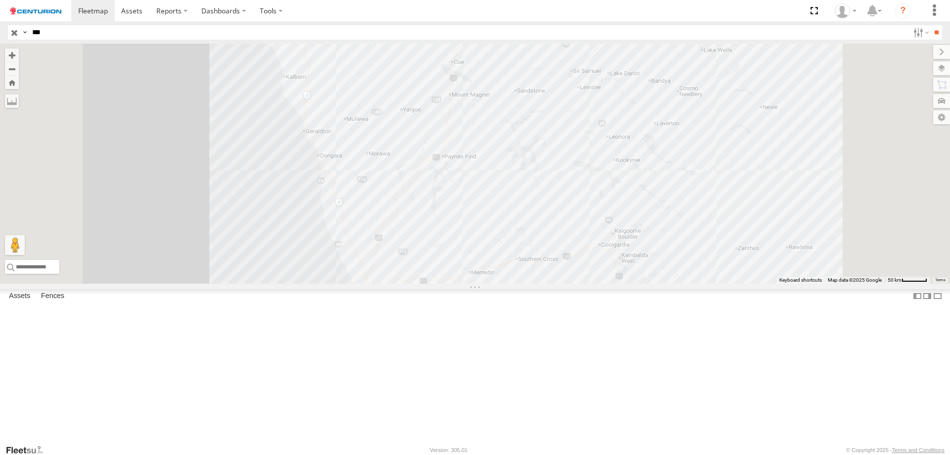
drag, startPoint x: 484, startPoint y: 308, endPoint x: 470, endPoint y: 167, distance: 141.7
click at [470, 167] on div at bounding box center [475, 164] width 950 height 240
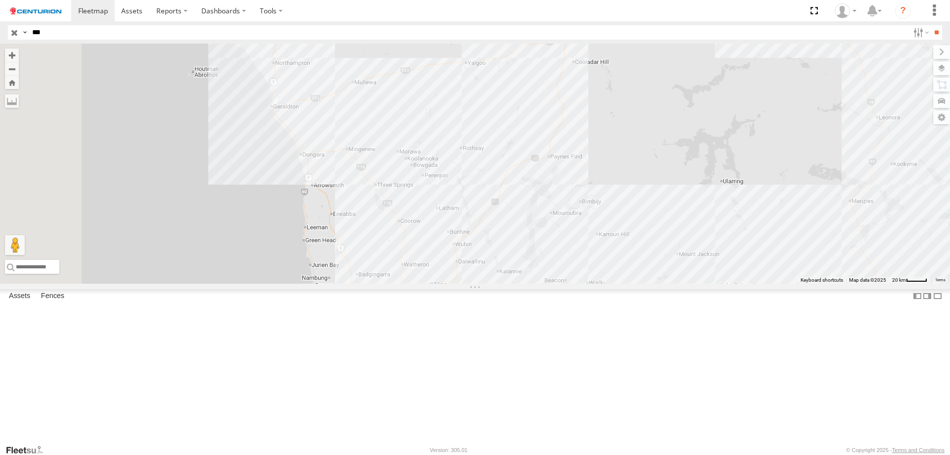
drag, startPoint x: 426, startPoint y: 156, endPoint x: 465, endPoint y: 230, distance: 82.5
click at [465, 230] on div "2" at bounding box center [475, 164] width 950 height 240
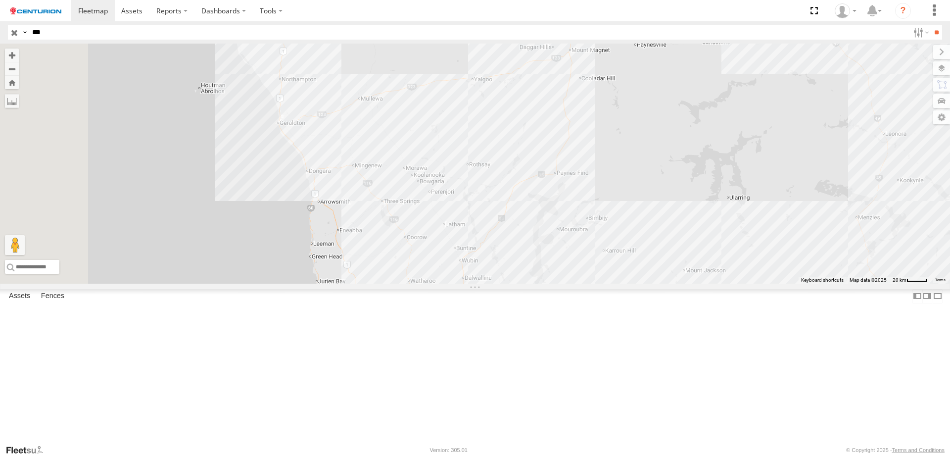
click at [439, 272] on div "2" at bounding box center [475, 164] width 950 height 240
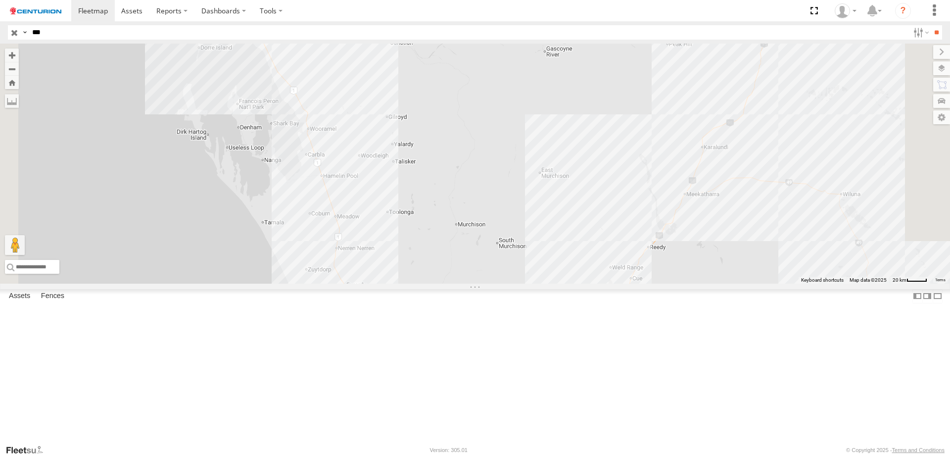
drag, startPoint x: 443, startPoint y: 108, endPoint x: 449, endPoint y: 351, distance: 242.5
click at [500, 283] on div "2" at bounding box center [475, 164] width 950 height 240
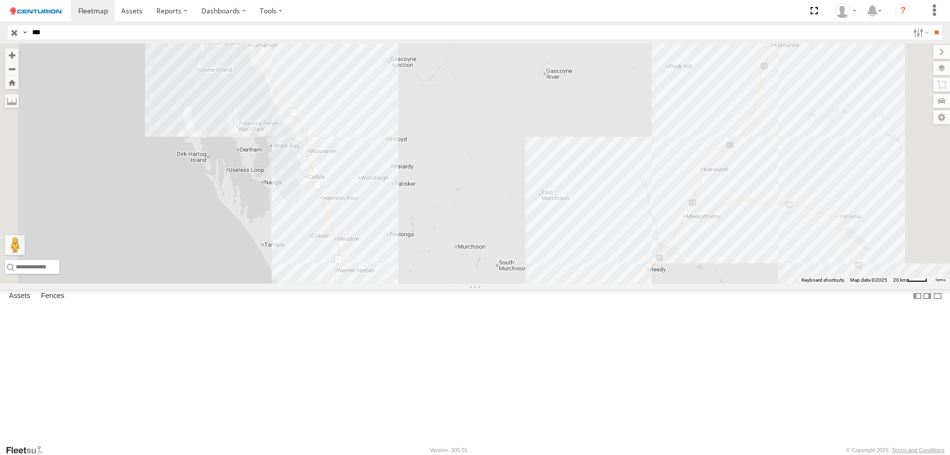
click at [378, 123] on div "2" at bounding box center [475, 164] width 950 height 240
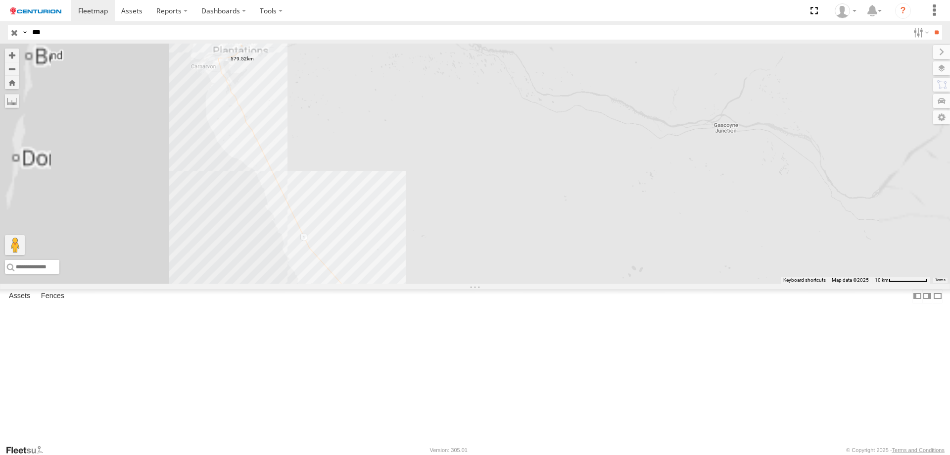
drag, startPoint x: 379, startPoint y: 123, endPoint x: 438, endPoint y: 256, distance: 145.1
click at [438, 256] on div at bounding box center [475, 164] width 950 height 240
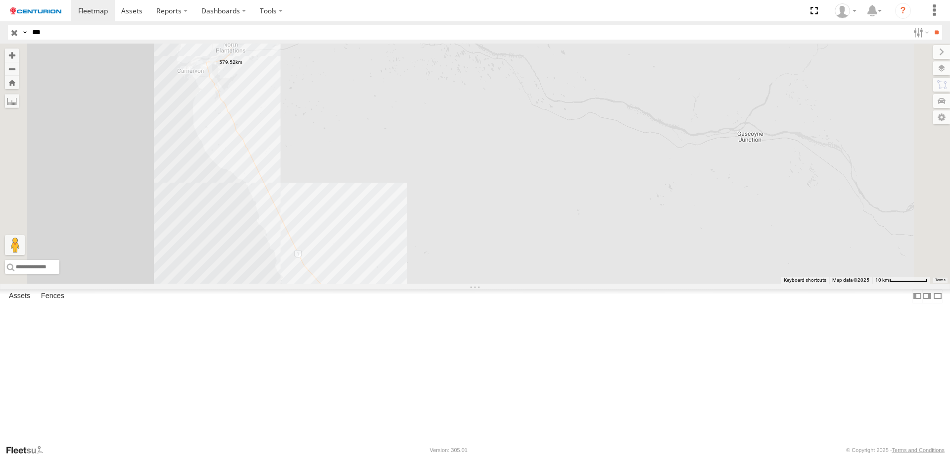
click at [0, 0] on label at bounding box center [0, 0] width 0 height 0
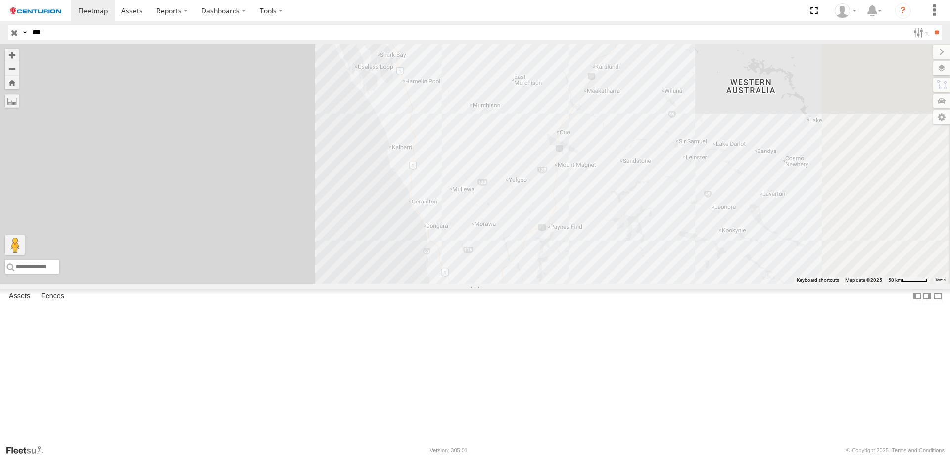
drag, startPoint x: 659, startPoint y: 274, endPoint x: 538, endPoint y: 176, distance: 155.4
click at [538, 176] on div at bounding box center [475, 164] width 950 height 240
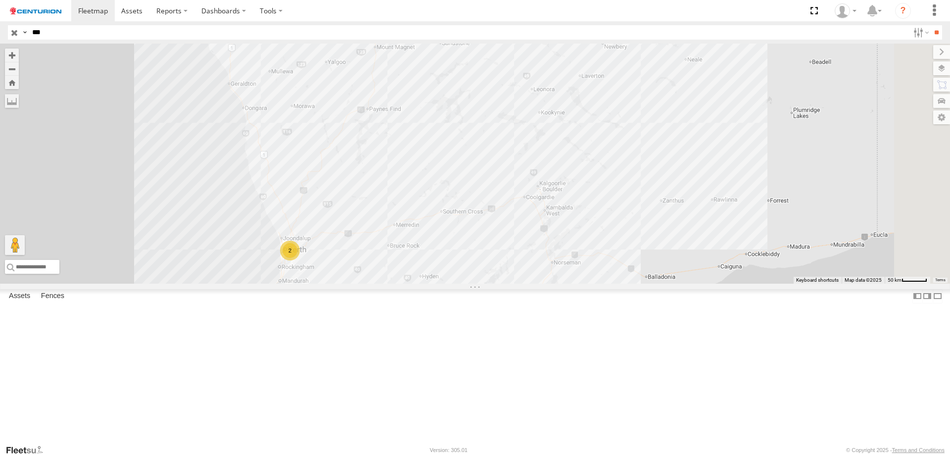
drag, startPoint x: 693, startPoint y: 217, endPoint x: 599, endPoint y: 87, distance: 160.2
click at [599, 87] on div "2" at bounding box center [475, 164] width 950 height 240
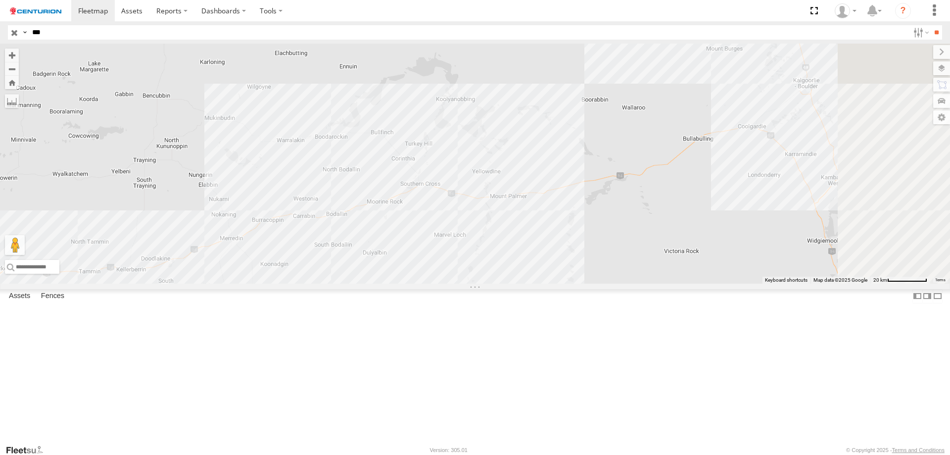
drag, startPoint x: 616, startPoint y: 286, endPoint x: 541, endPoint y: 318, distance: 81.9
click at [541, 283] on div at bounding box center [475, 164] width 950 height 240
click at [655, 275] on div at bounding box center [475, 164] width 950 height 240
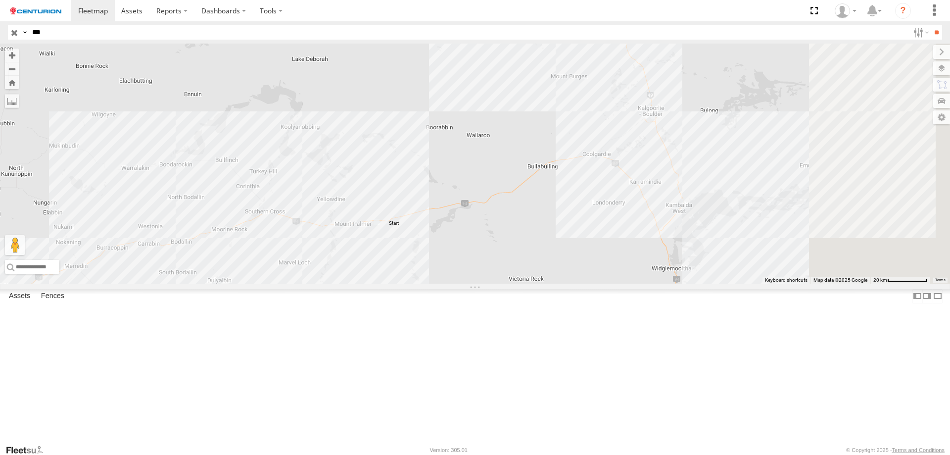
drag, startPoint x: 720, startPoint y: 231, endPoint x: 655, endPoint y: 241, distance: 66.2
click at [655, 241] on div at bounding box center [475, 164] width 950 height 240
click at [78, 30] on input "***" at bounding box center [468, 32] width 881 height 14
type input "*****"
click at [931, 25] on input "**" at bounding box center [936, 32] width 11 height 14
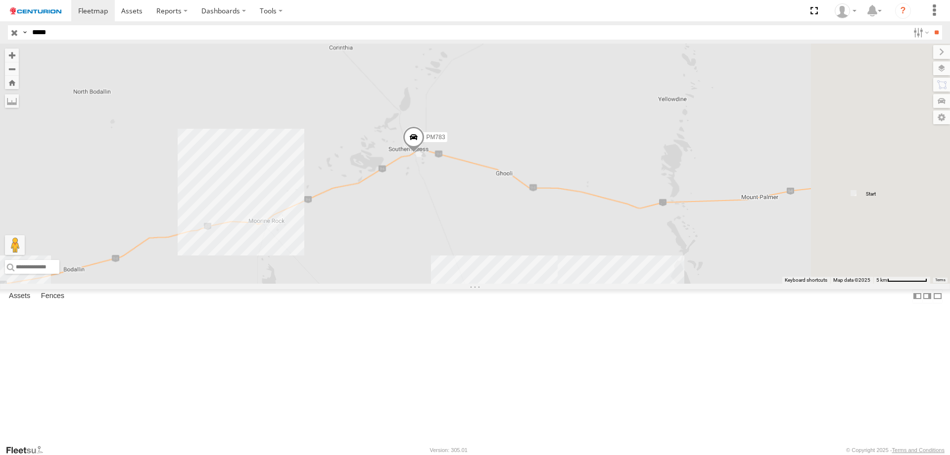
drag, startPoint x: 588, startPoint y: 235, endPoint x: 502, endPoint y: 253, distance: 87.4
click at [502, 253] on div "PM783" at bounding box center [475, 164] width 950 height 240
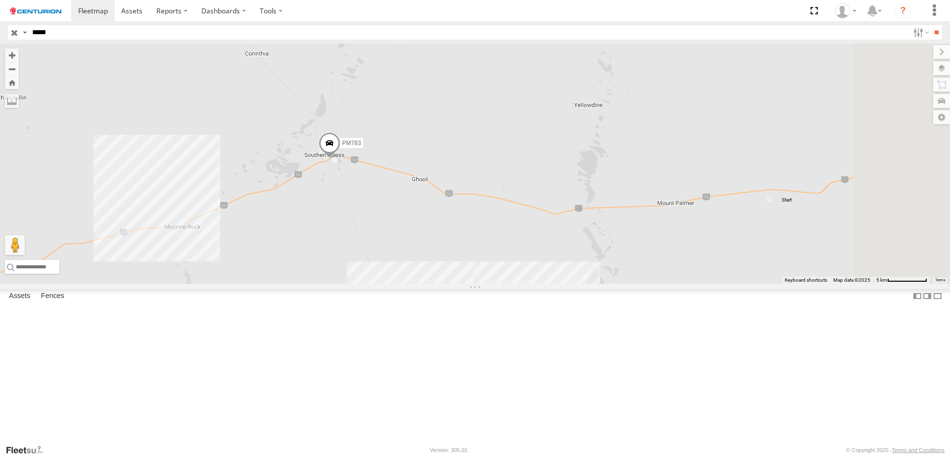
click at [0, 0] on span at bounding box center [0, 0] width 0 height 0
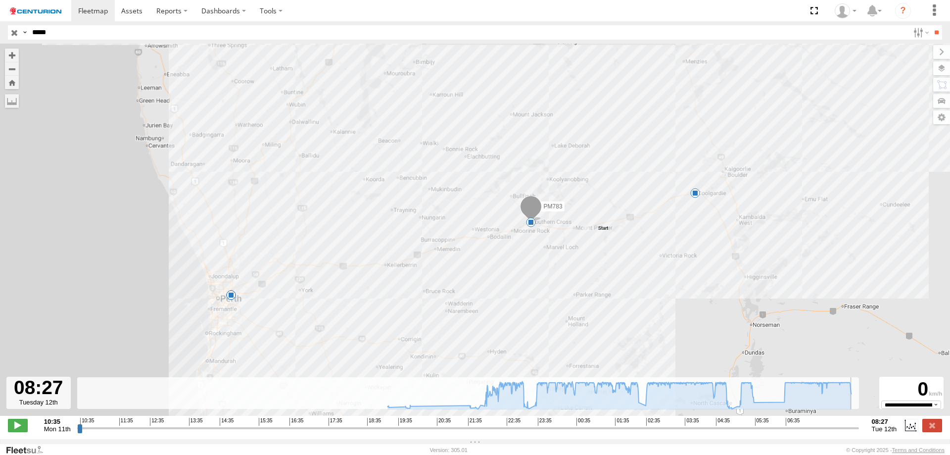
drag, startPoint x: 83, startPoint y: 435, endPoint x: 931, endPoint y: 420, distance: 847.5
type input "**********"
click at [859, 423] on input "range" at bounding box center [468, 427] width 782 height 9
click at [81, 37] on input "*****" at bounding box center [468, 32] width 881 height 14
type input "*****"
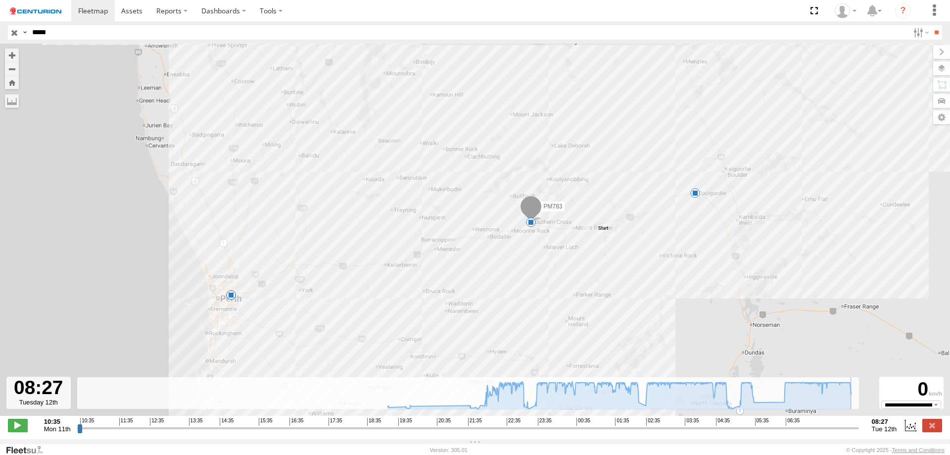
click at [931, 25] on input "**" at bounding box center [936, 32] width 11 height 14
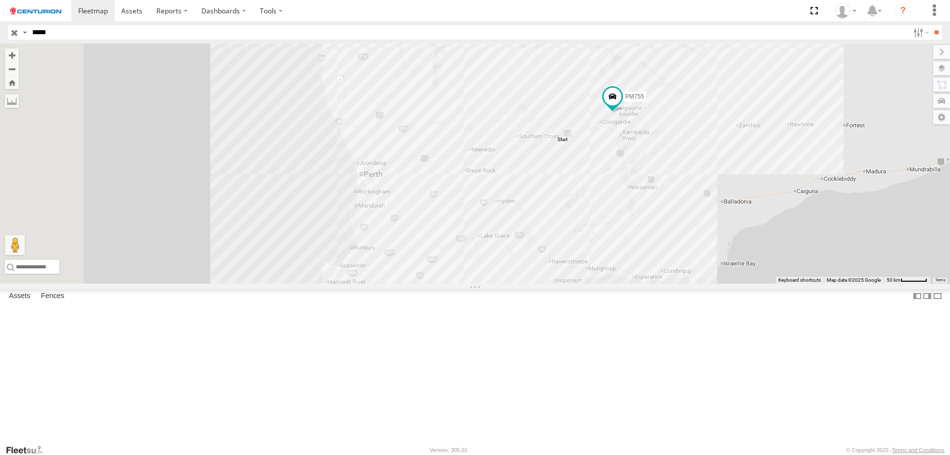
drag, startPoint x: 336, startPoint y: 225, endPoint x: 687, endPoint y: 209, distance: 351.1
click at [695, 206] on div "PM755" at bounding box center [475, 164] width 950 height 240
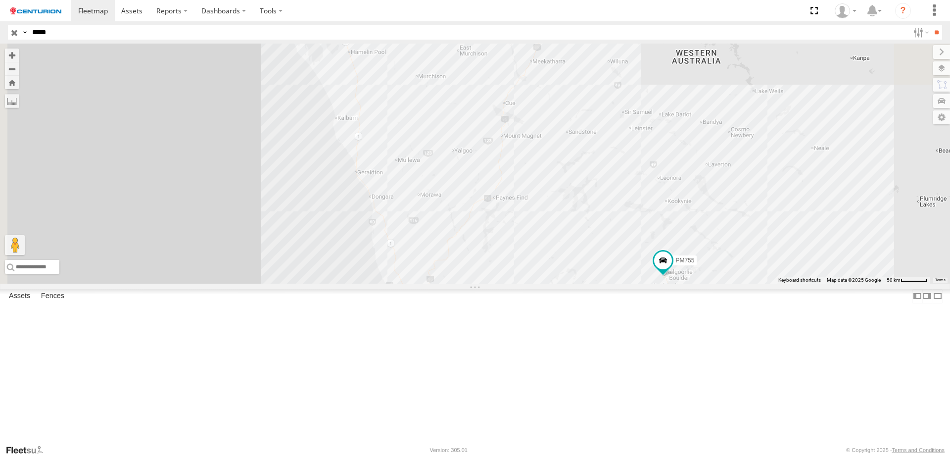
drag, startPoint x: 614, startPoint y: 161, endPoint x: 576, endPoint y: 335, distance: 178.2
click at [576, 283] on div "PM755" at bounding box center [475, 164] width 950 height 240
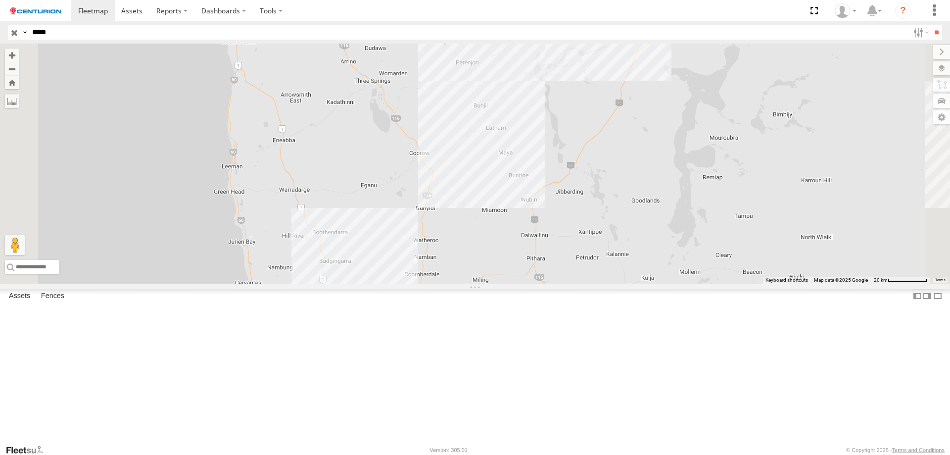
drag, startPoint x: 512, startPoint y: 345, endPoint x: 531, endPoint y: 252, distance: 94.9
click at [531, 252] on div "PM755" at bounding box center [475, 164] width 950 height 240
click at [0, 0] on label at bounding box center [0, 0] width 0 height 0
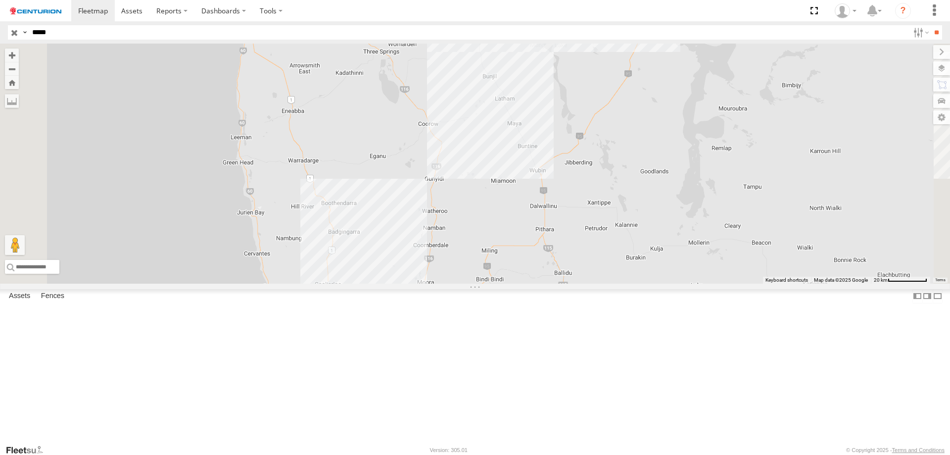
drag, startPoint x: 422, startPoint y: 374, endPoint x: 434, endPoint y: 344, distance: 32.2
click at [434, 283] on div "PM755" at bounding box center [475, 164] width 950 height 240
click at [452, 283] on div "PM755" at bounding box center [475, 164] width 950 height 240
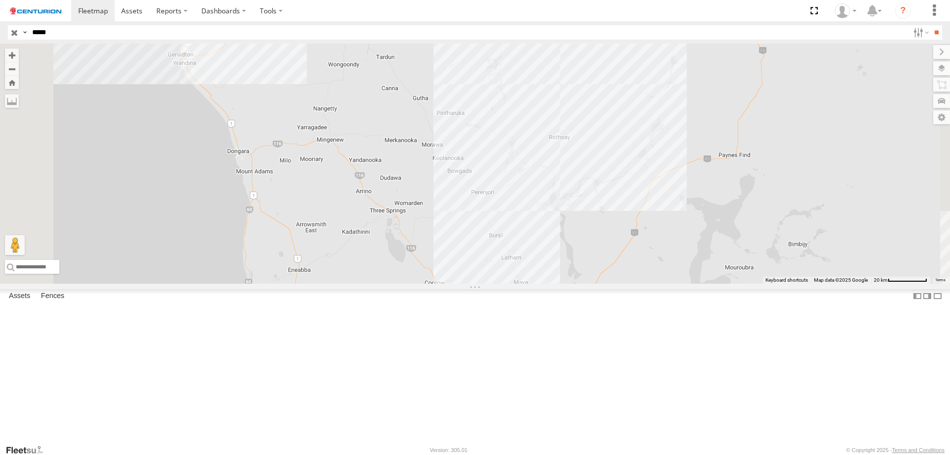
drag, startPoint x: 441, startPoint y: 316, endPoint x: 443, endPoint y: 378, distance: 62.4
click at [442, 283] on div "PM755" at bounding box center [475, 164] width 950 height 240
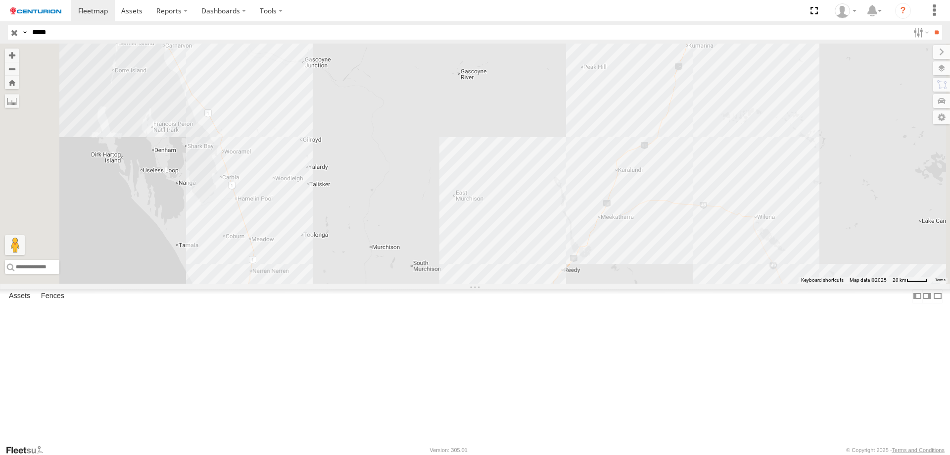
drag, startPoint x: 461, startPoint y: 73, endPoint x: 508, endPoint y: 398, distance: 328.9
click at [469, 283] on div "PM755" at bounding box center [475, 164] width 950 height 240
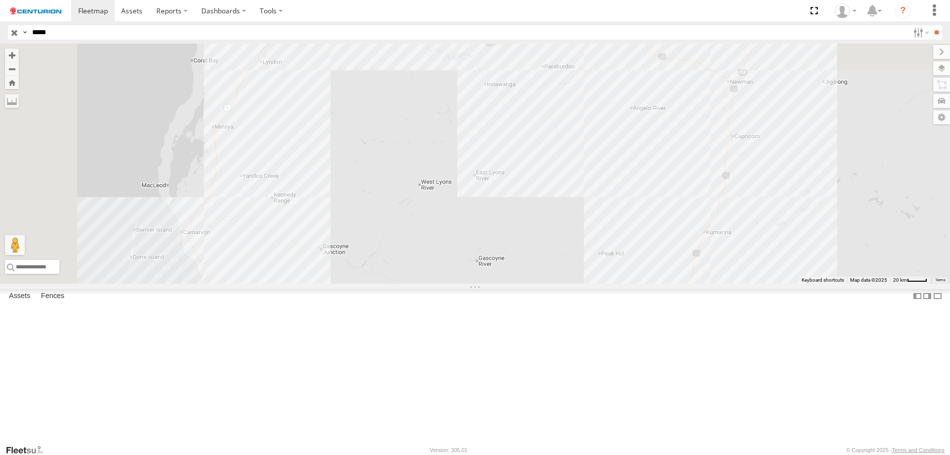
drag, startPoint x: 442, startPoint y: 161, endPoint x: 445, endPoint y: 446, distance: 285.4
click at [443, 451] on body at bounding box center [475, 227] width 950 height 455
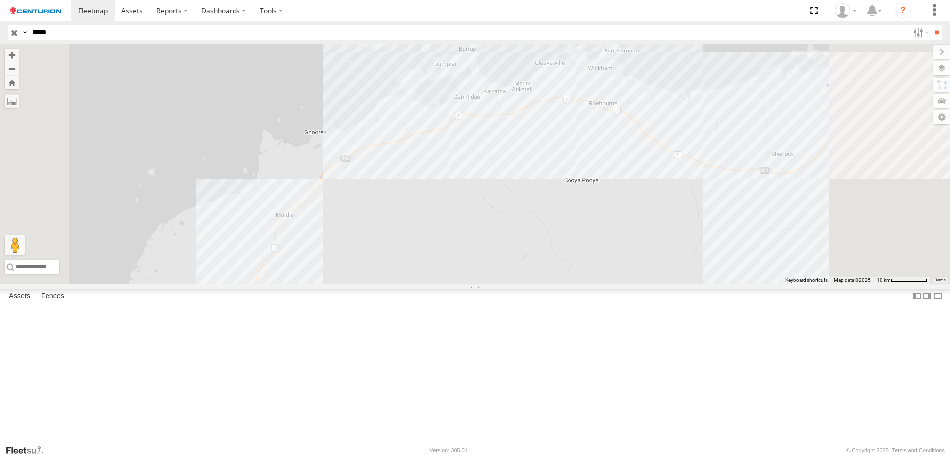
click at [610, 194] on div "PM755" at bounding box center [475, 164] width 950 height 240
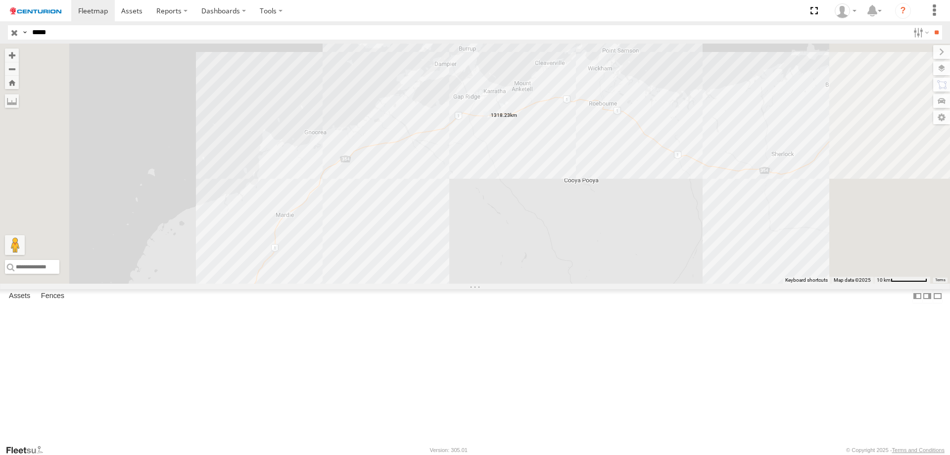
select select "**********"
